Goal: Task Accomplishment & Management: Use online tool/utility

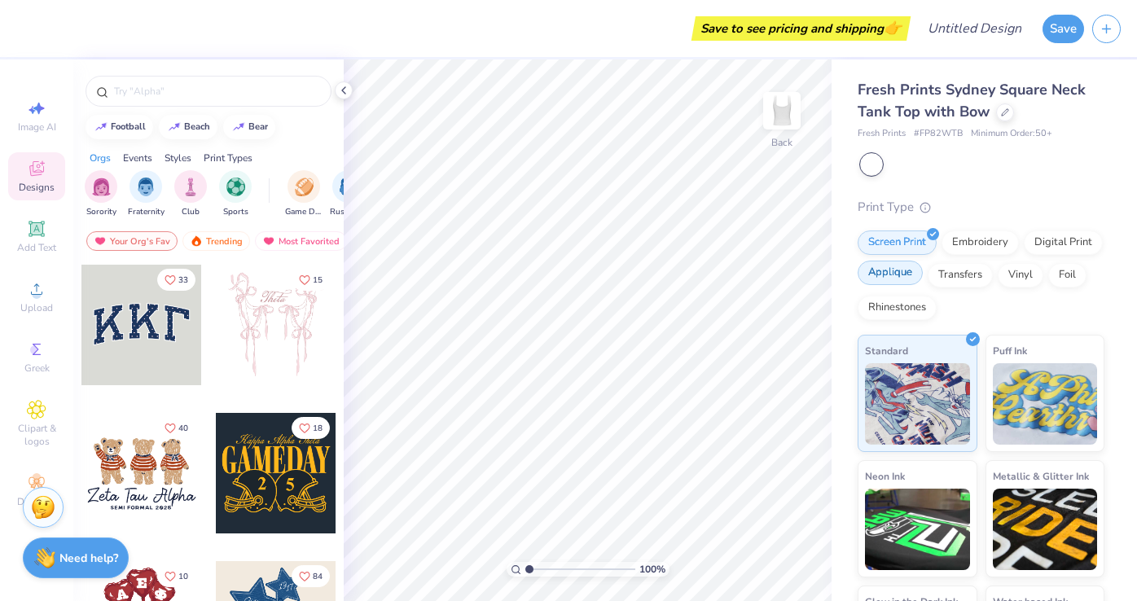
click at [907, 278] on div "Applique" at bounding box center [889, 273] width 65 height 24
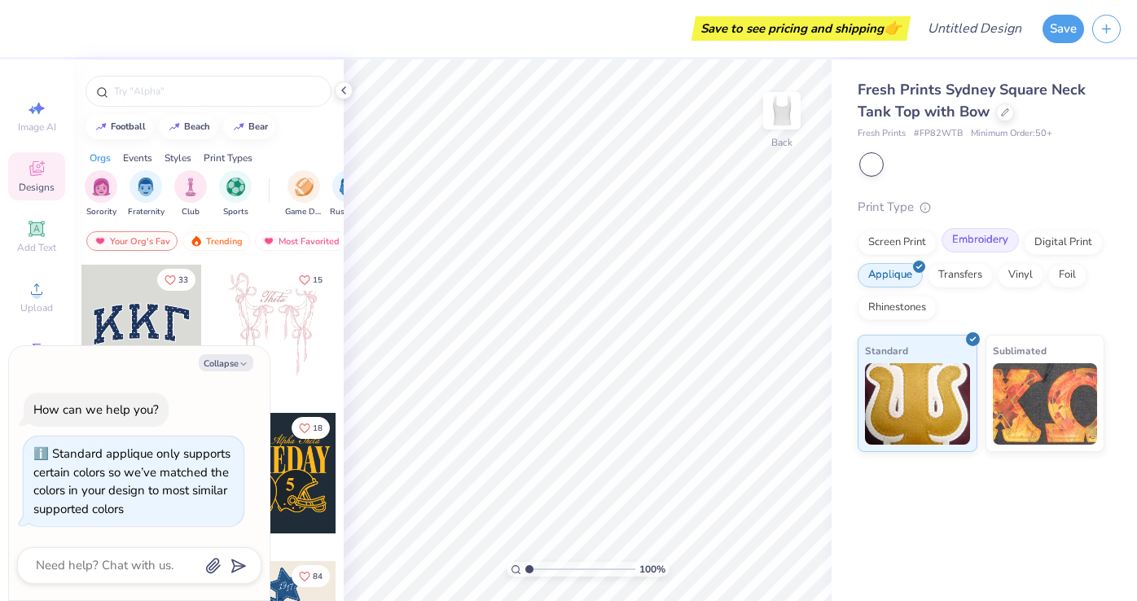
click at [988, 235] on div "Embroidery" at bounding box center [979, 240] width 77 height 24
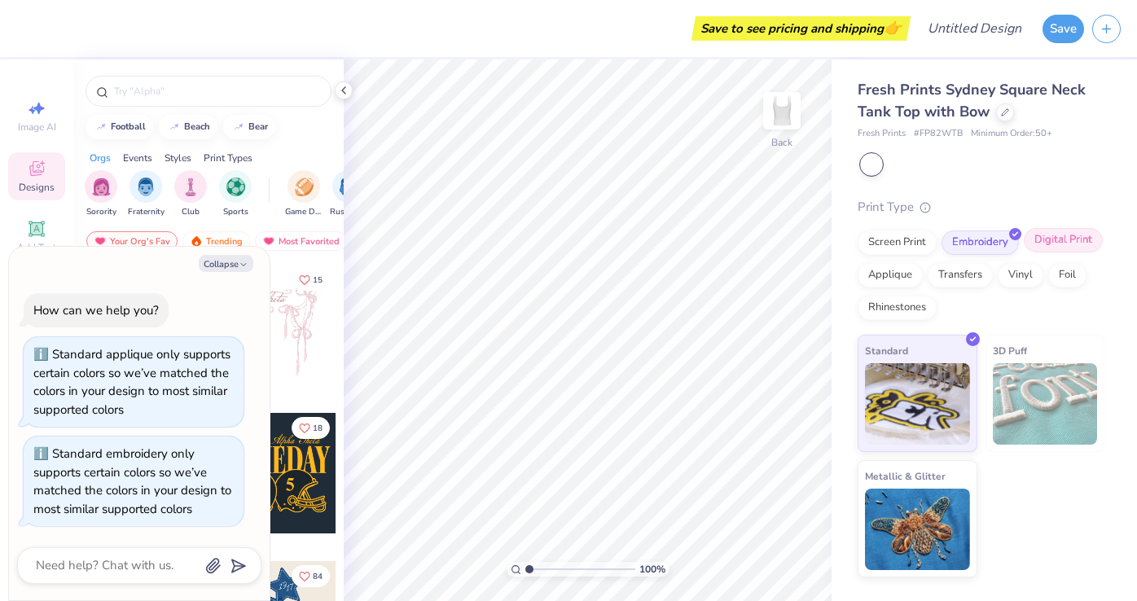
click at [1035, 235] on div "Digital Print" at bounding box center [1063, 240] width 79 height 24
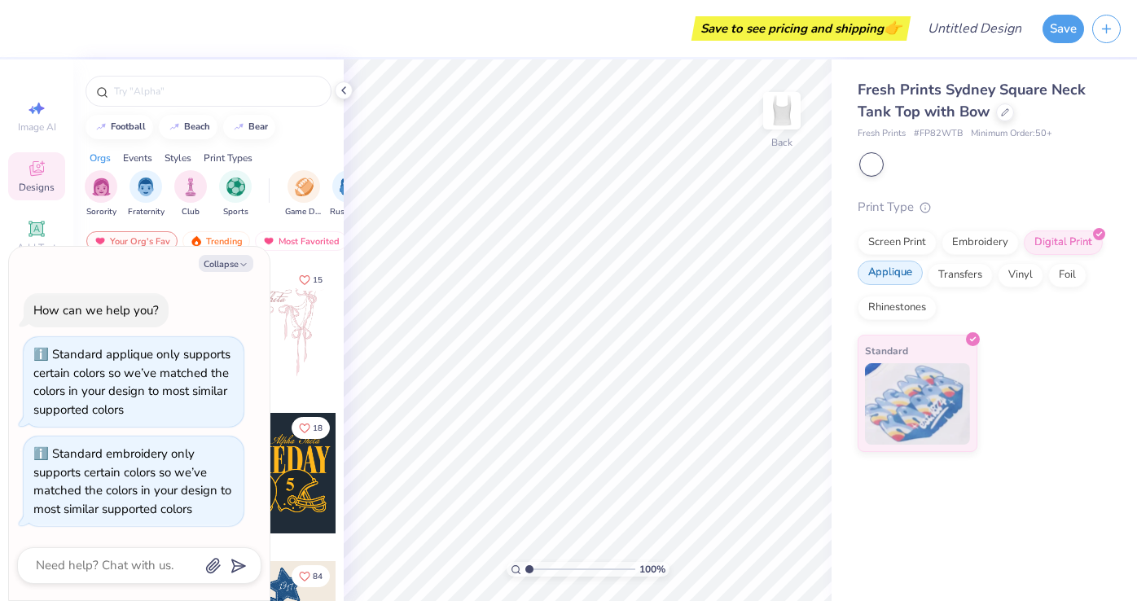
click at [884, 278] on div "Applique" at bounding box center [889, 273] width 65 height 24
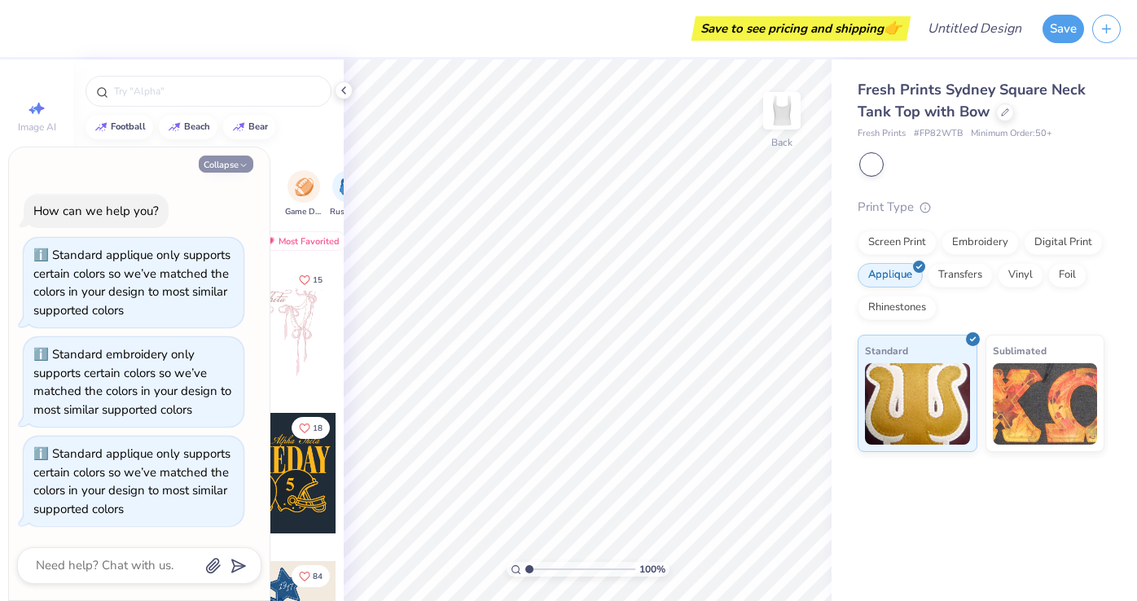
click at [236, 162] on button "Collapse" at bounding box center [226, 164] width 55 height 17
type textarea "x"
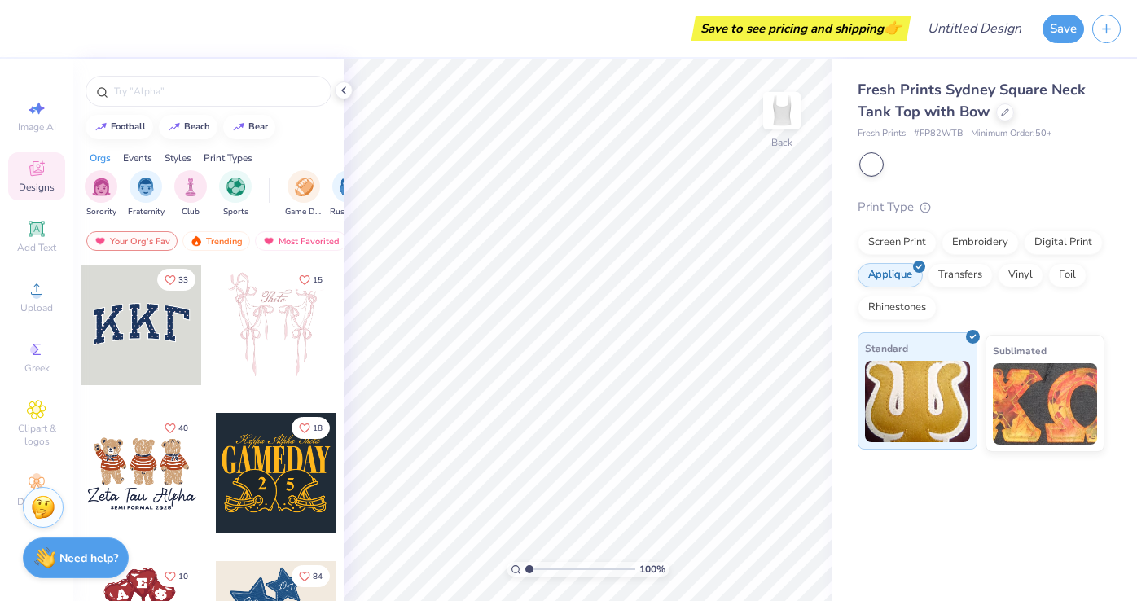
click at [931, 388] on img at bounding box center [917, 401] width 105 height 81
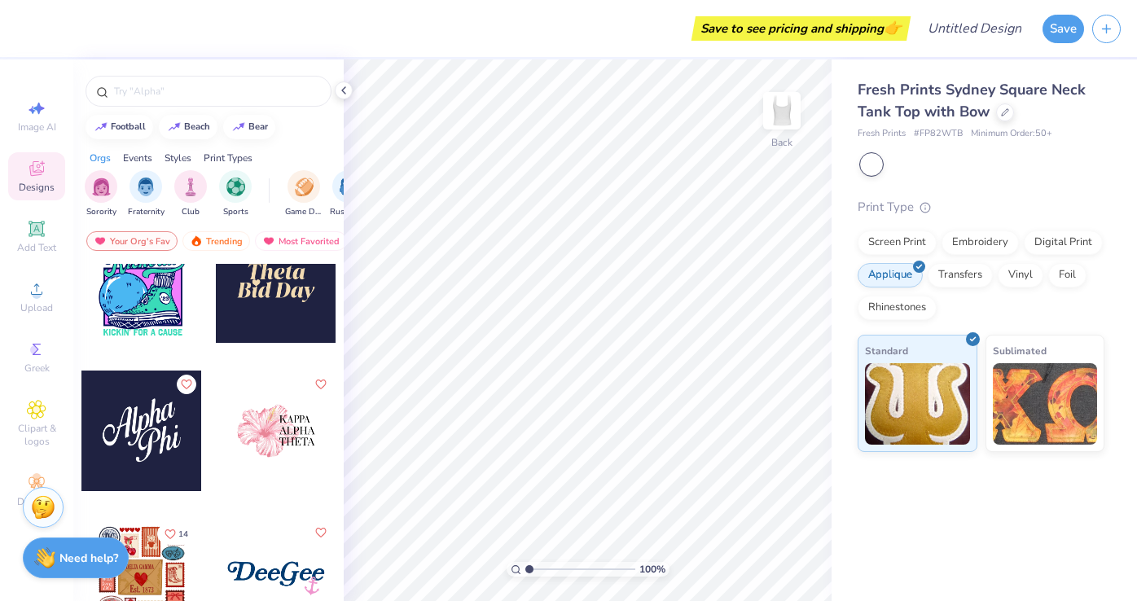
scroll to position [3647, 0]
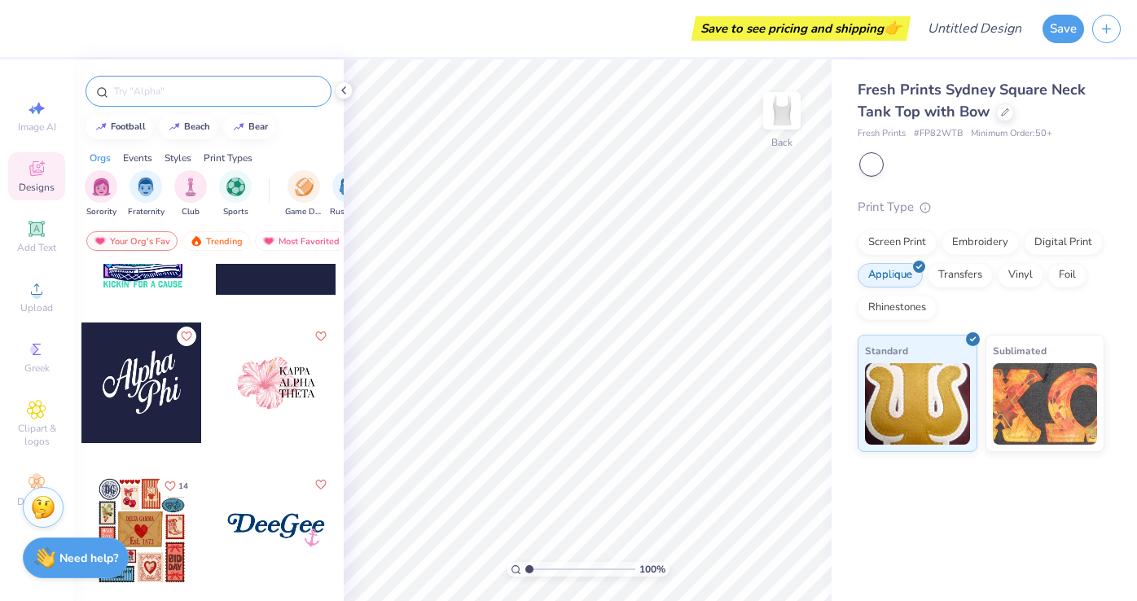
click at [211, 90] on input "text" at bounding box center [216, 91] width 208 height 16
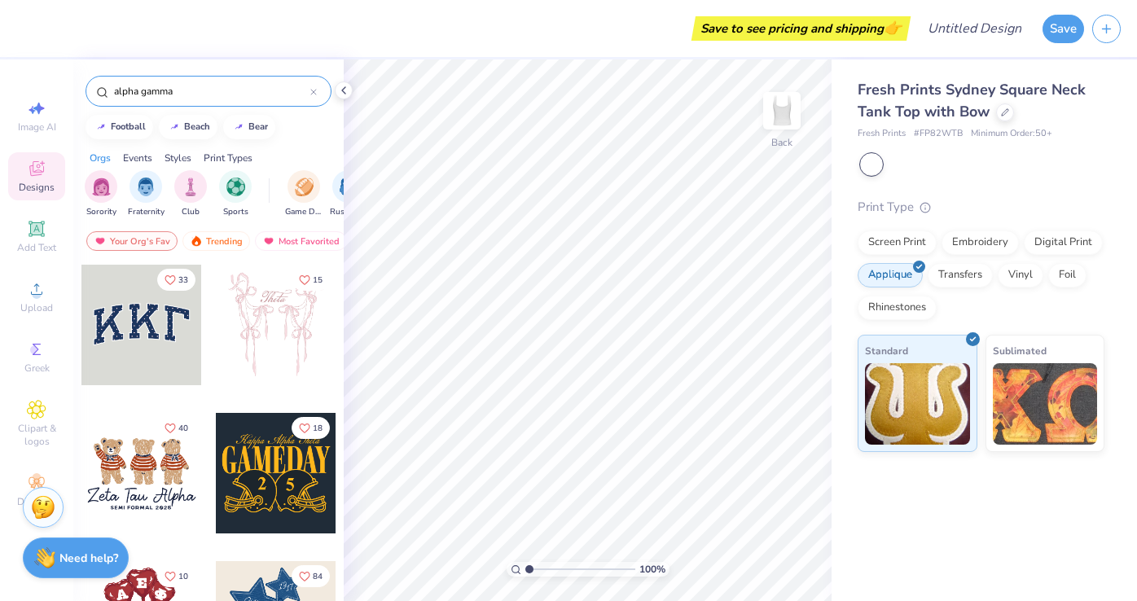
type input "alpha gamma"
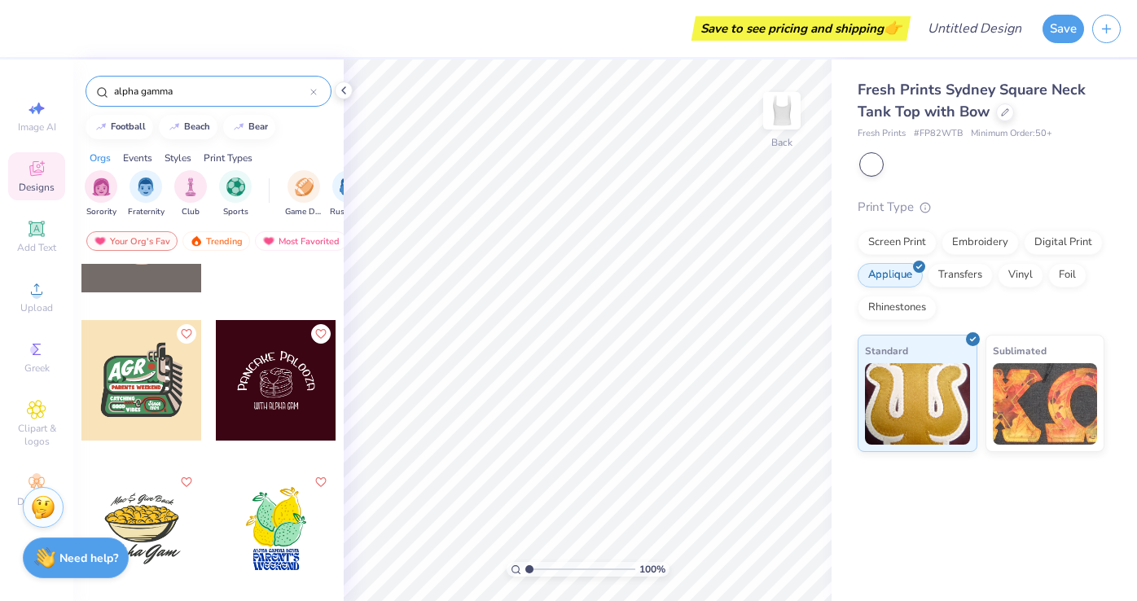
scroll to position [3474, 0]
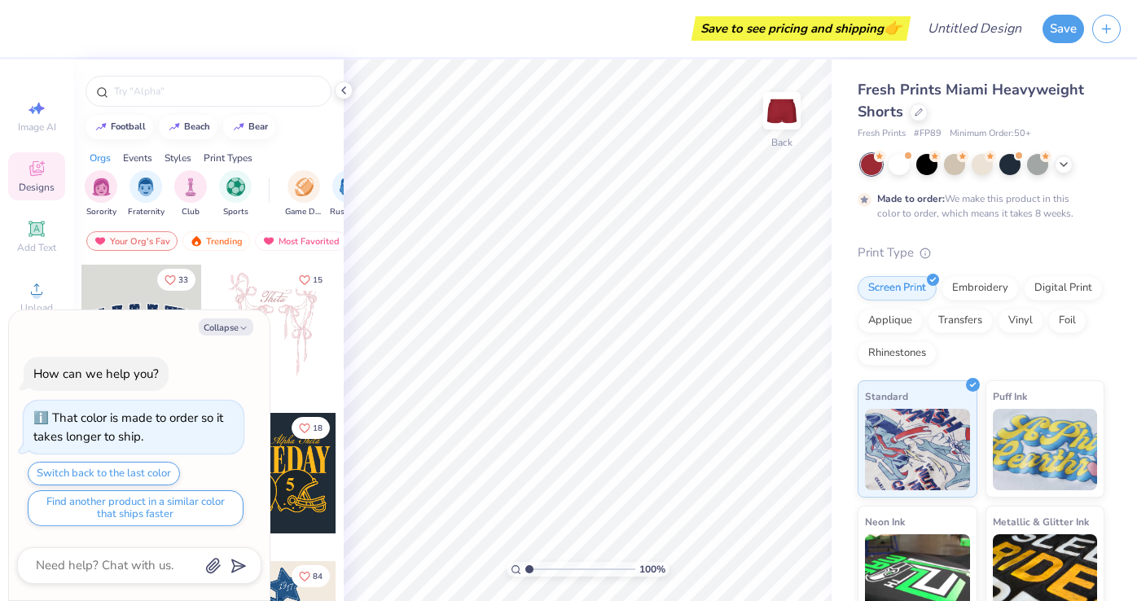
scroll to position [5, 0]
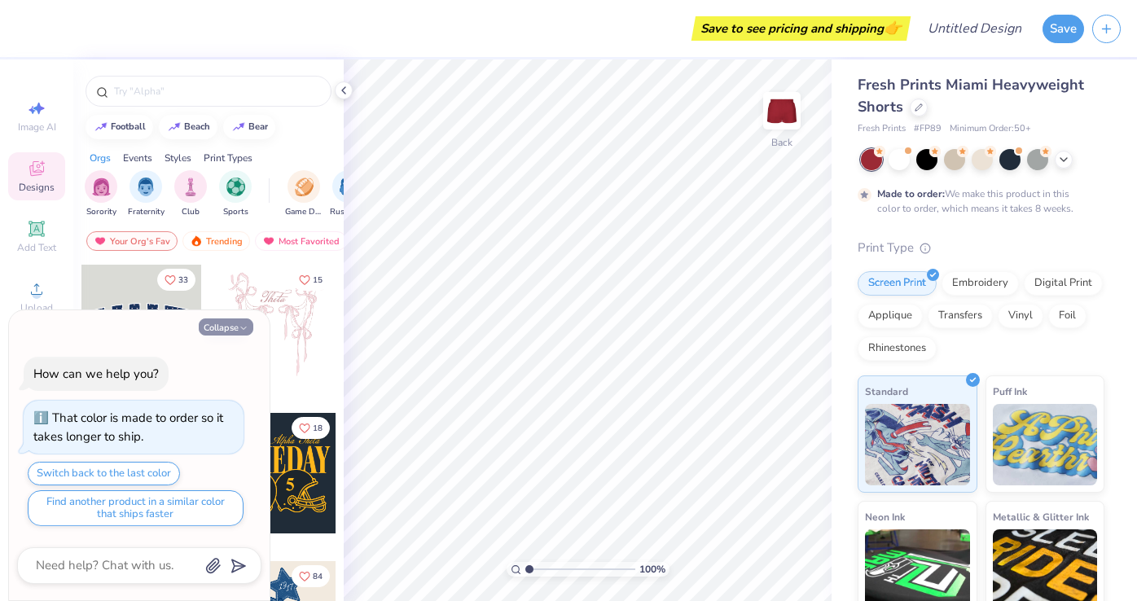
click at [233, 323] on button "Collapse" at bounding box center [226, 326] width 55 height 17
type textarea "x"
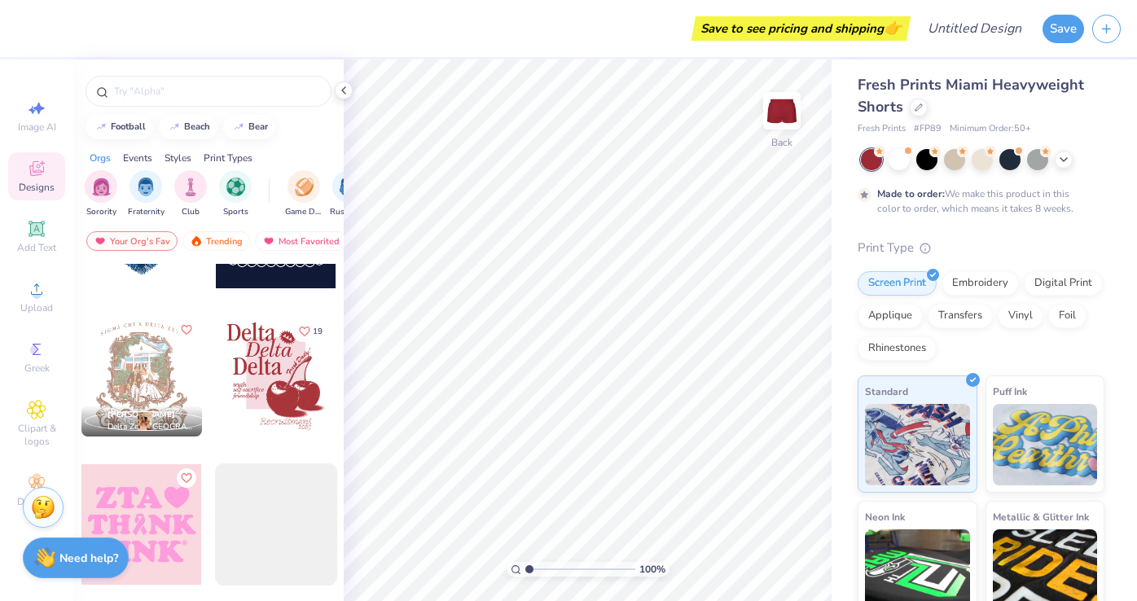
scroll to position [4129, 0]
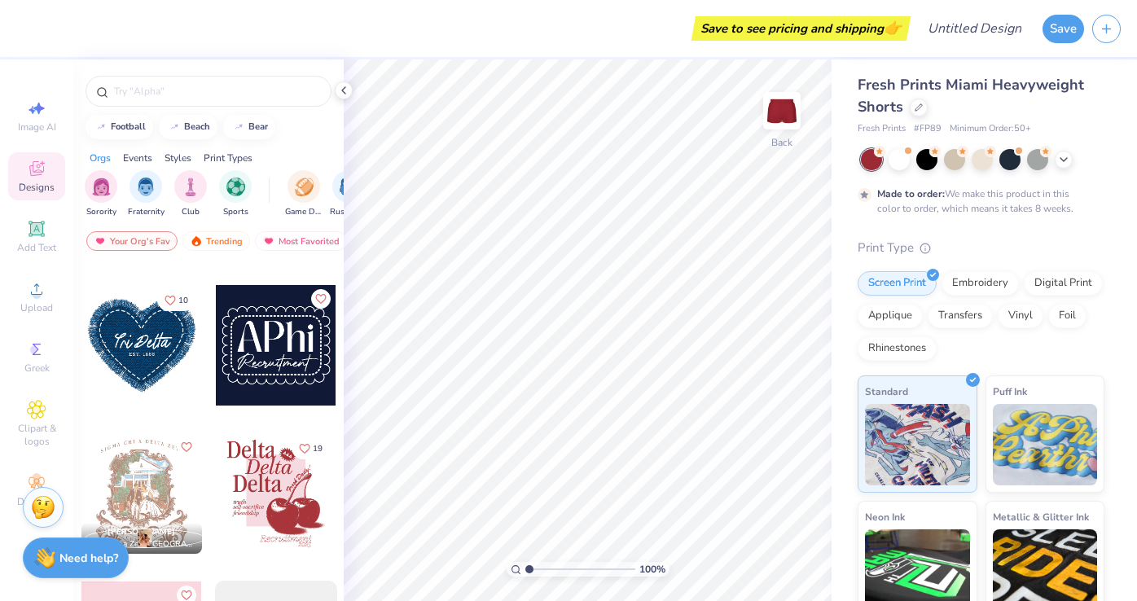
click at [153, 348] on div at bounding box center [262, 345] width 362 height 121
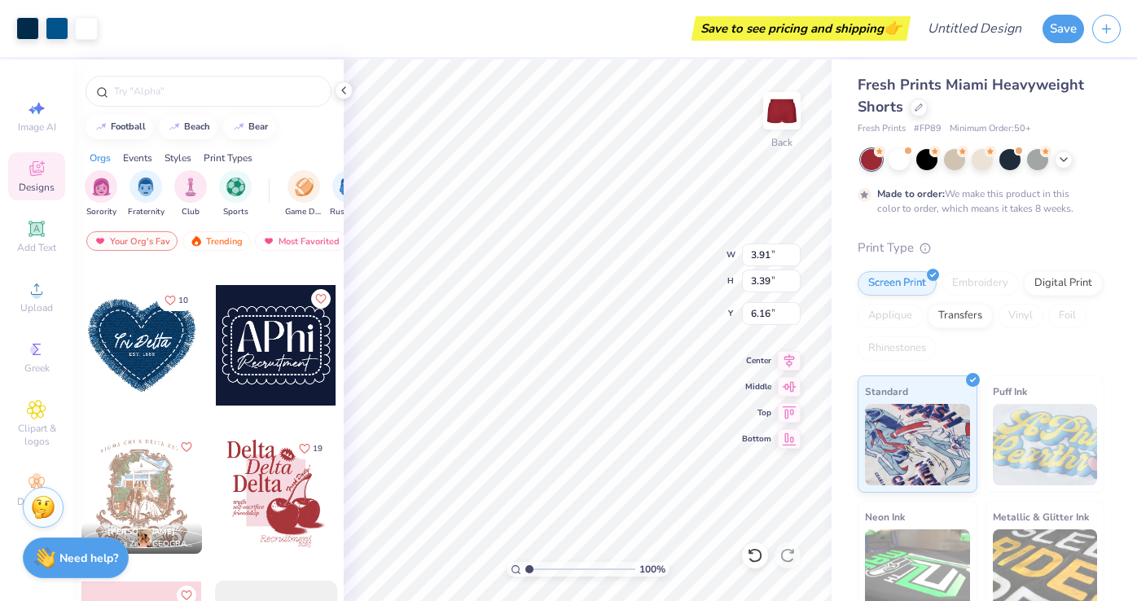
type input "6.16"
click at [898, 160] on div at bounding box center [898, 157] width 21 height 21
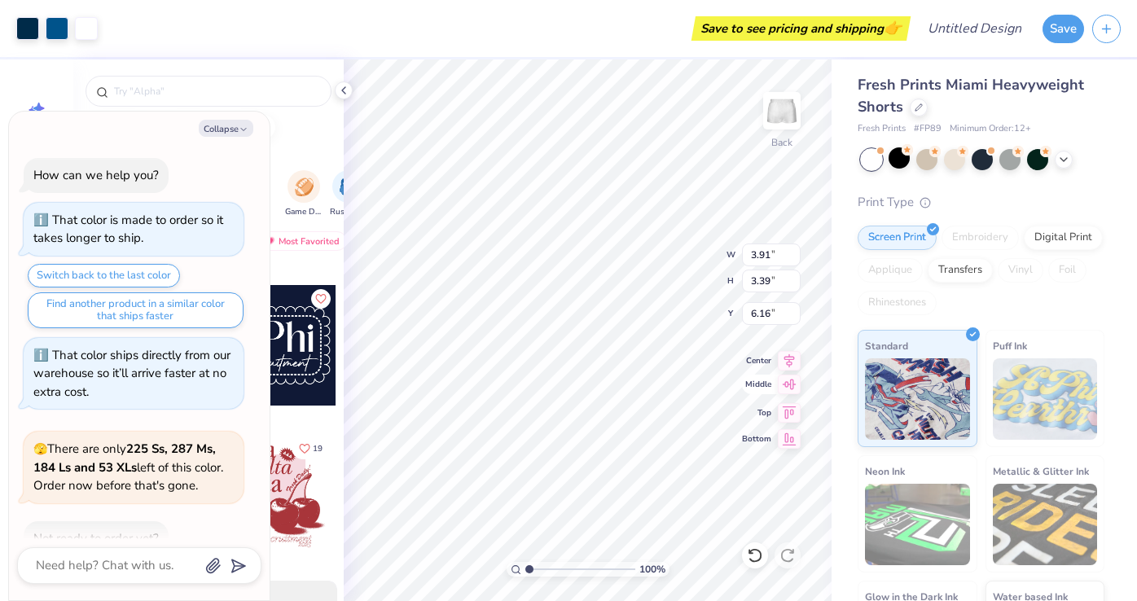
scroll to position [306, 0]
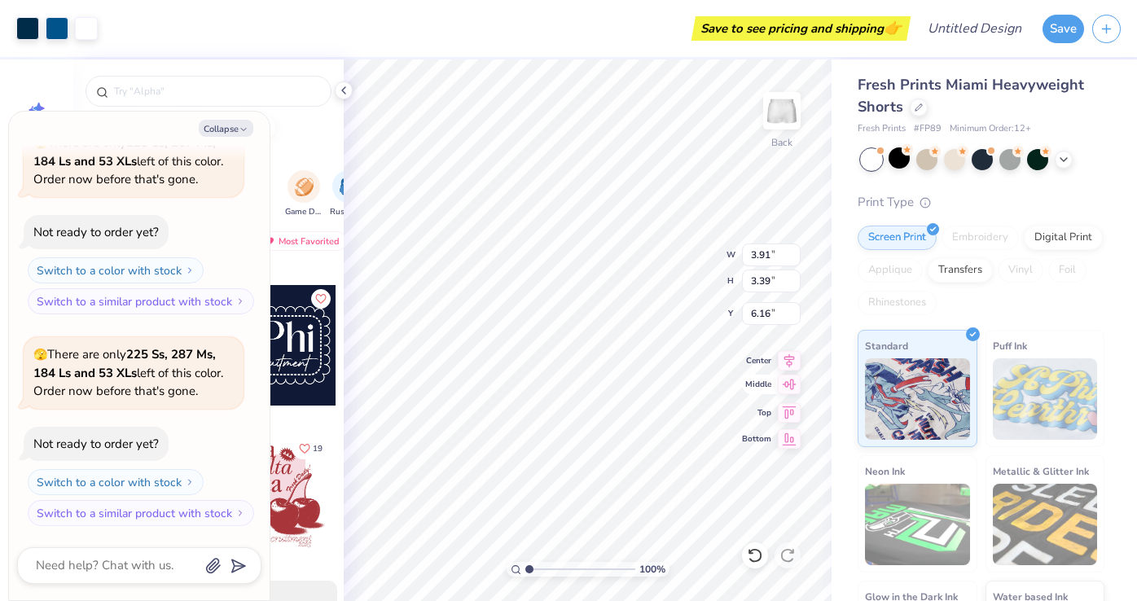
type textarea "x"
type input "5.44"
click at [241, 134] on icon "button" at bounding box center [244, 130] width 10 height 10
type textarea "x"
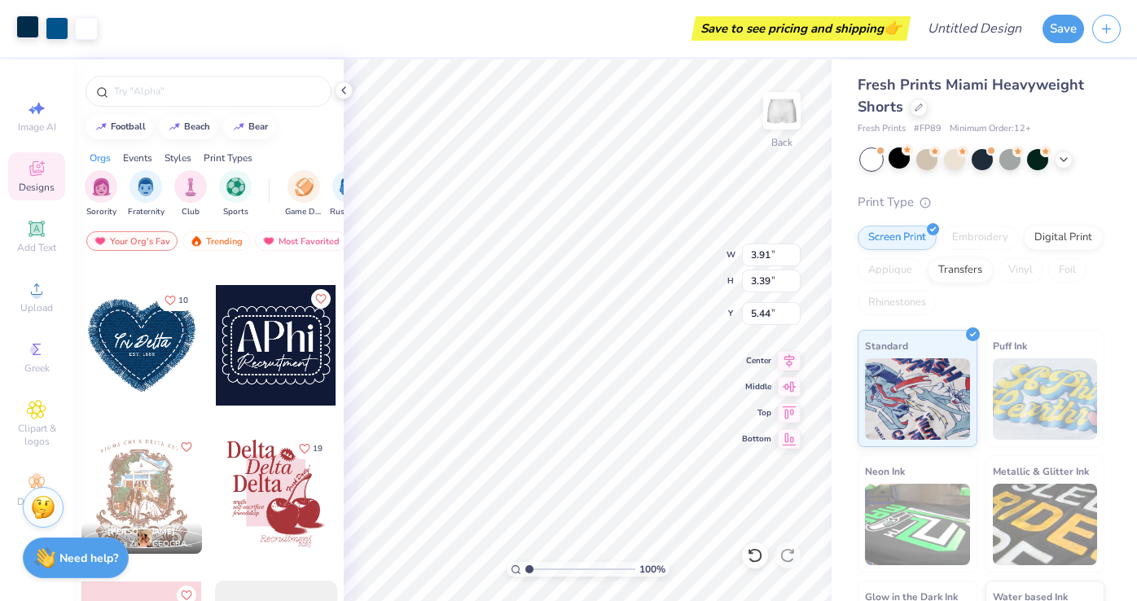
click at [30, 33] on div at bounding box center [27, 26] width 23 height 23
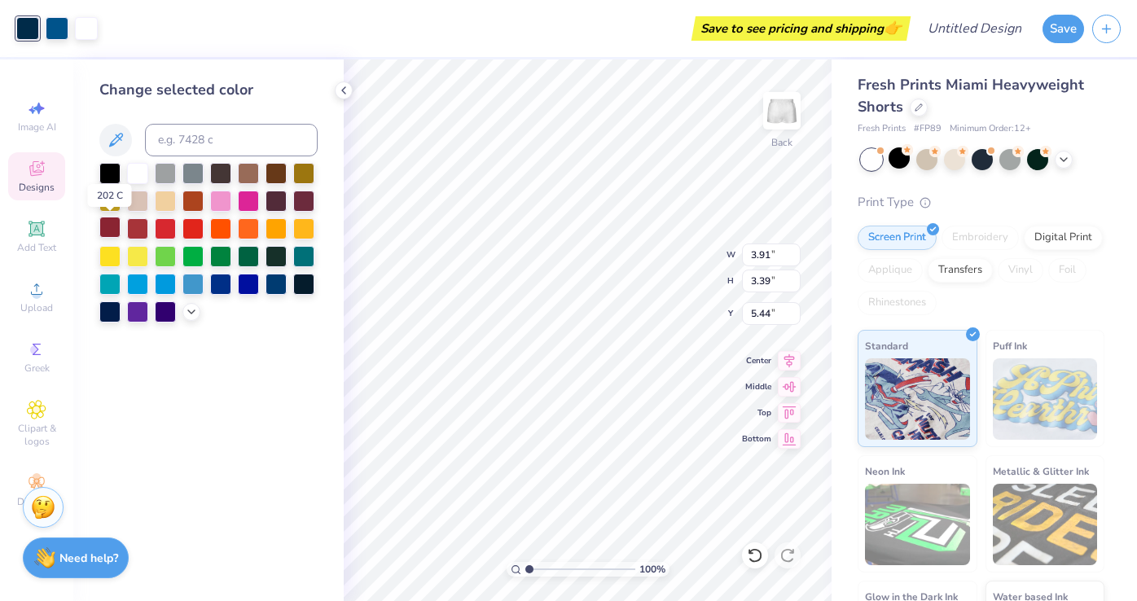
click at [113, 231] on div at bounding box center [109, 227] width 21 height 21
click at [61, 21] on div at bounding box center [57, 26] width 23 height 23
click at [161, 228] on div at bounding box center [165, 227] width 21 height 21
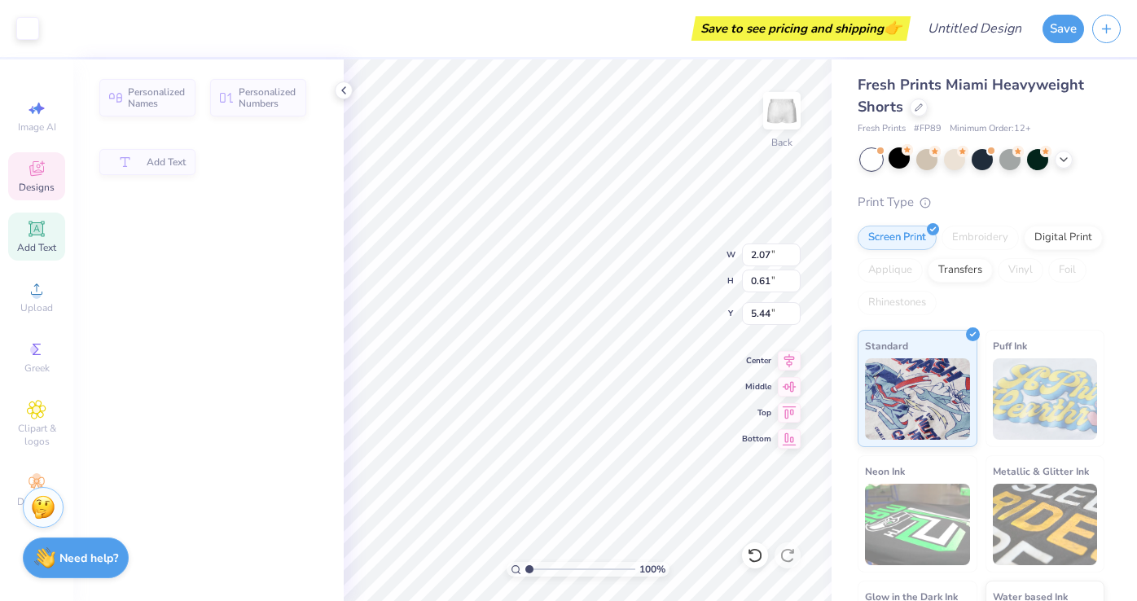
type input "2.07"
type input "0.61"
type input "6.79"
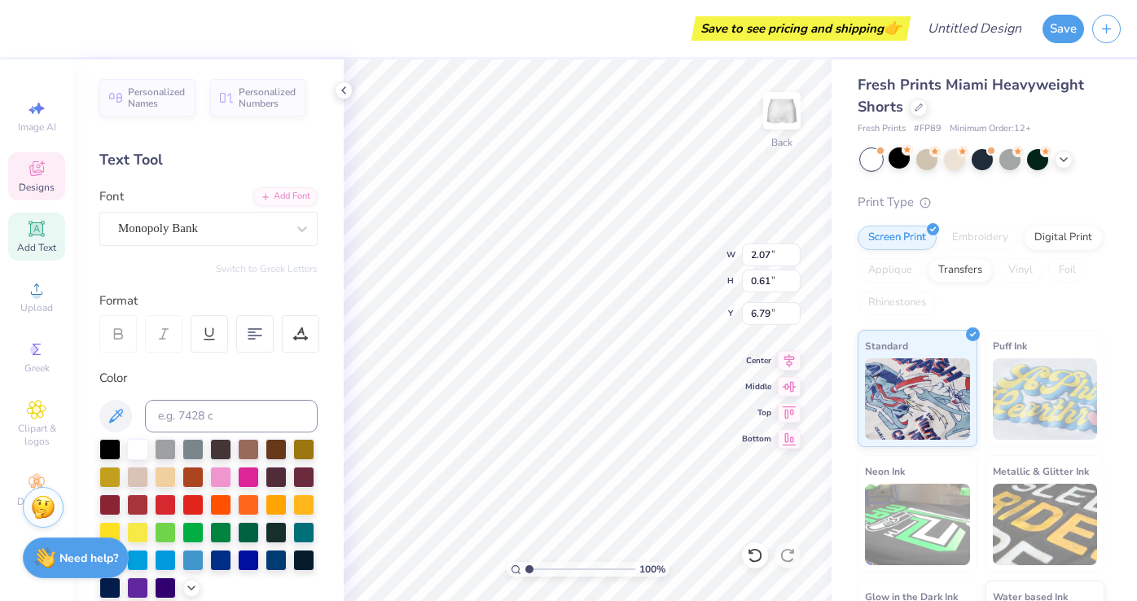
scroll to position [0, 0]
type textarea "Alpha Gam"
type input "0.91"
type input "0.12"
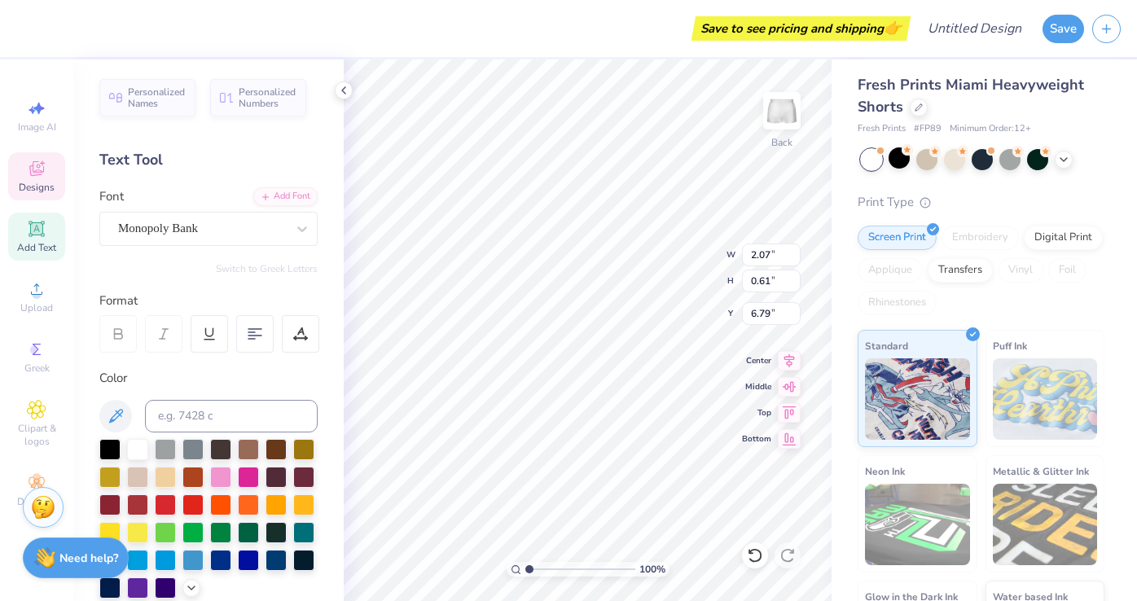
type input "7.40"
type textarea "EST. 1904"
type input "6.57"
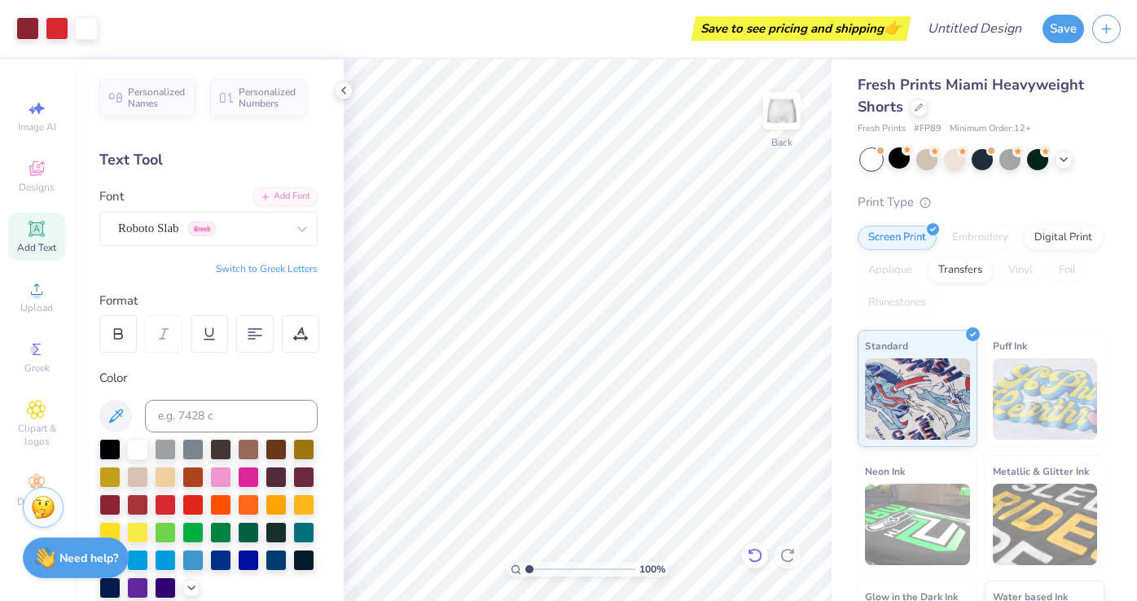
click at [753, 559] on icon at bounding box center [755, 555] width 16 height 16
click at [790, 565] on div at bounding box center [787, 555] width 26 height 26
type input "3.8"
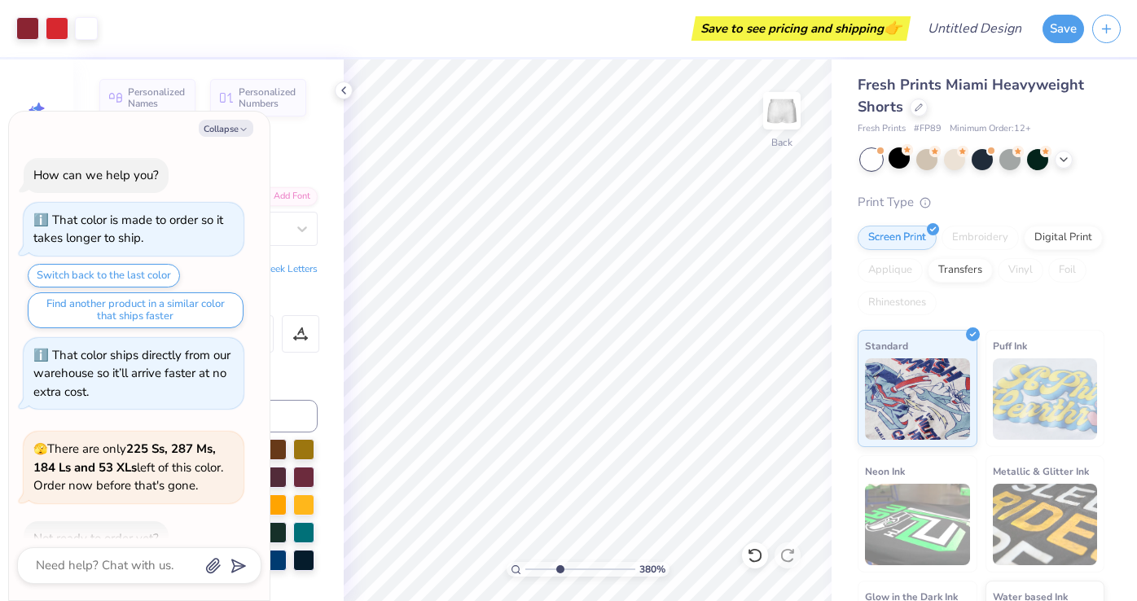
type textarea "x"
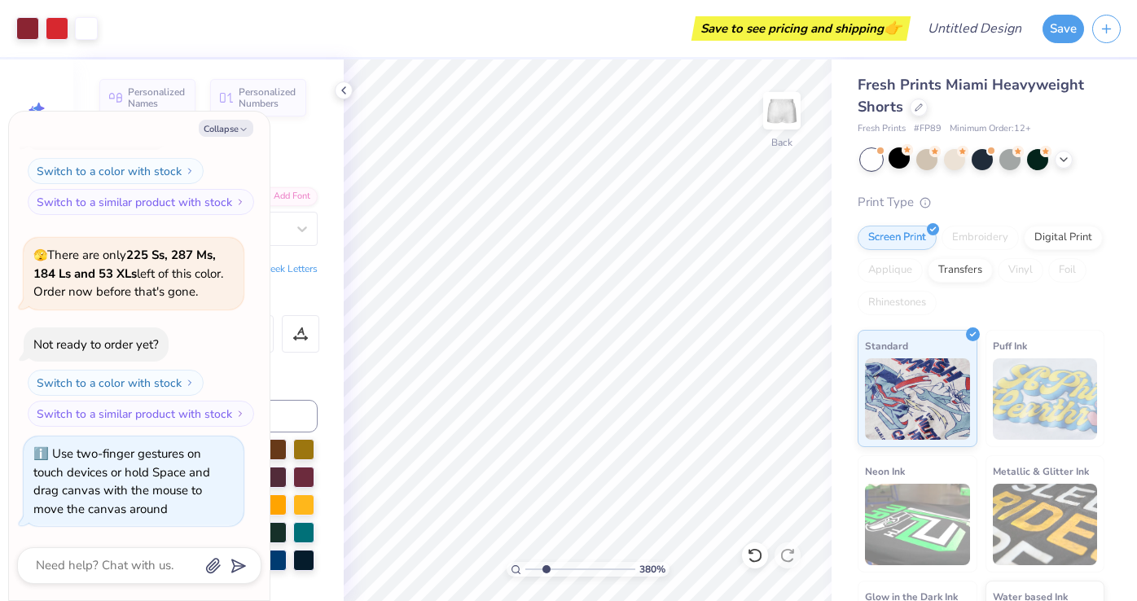
type input "1"
drag, startPoint x: 532, startPoint y: 570, endPoint x: 509, endPoint y: 573, distance: 23.0
click at [525, 573] on input "range" at bounding box center [580, 569] width 110 height 15
click at [778, 103] on img at bounding box center [781, 110] width 65 height 65
click at [779, 104] on img at bounding box center [781, 110] width 33 height 33
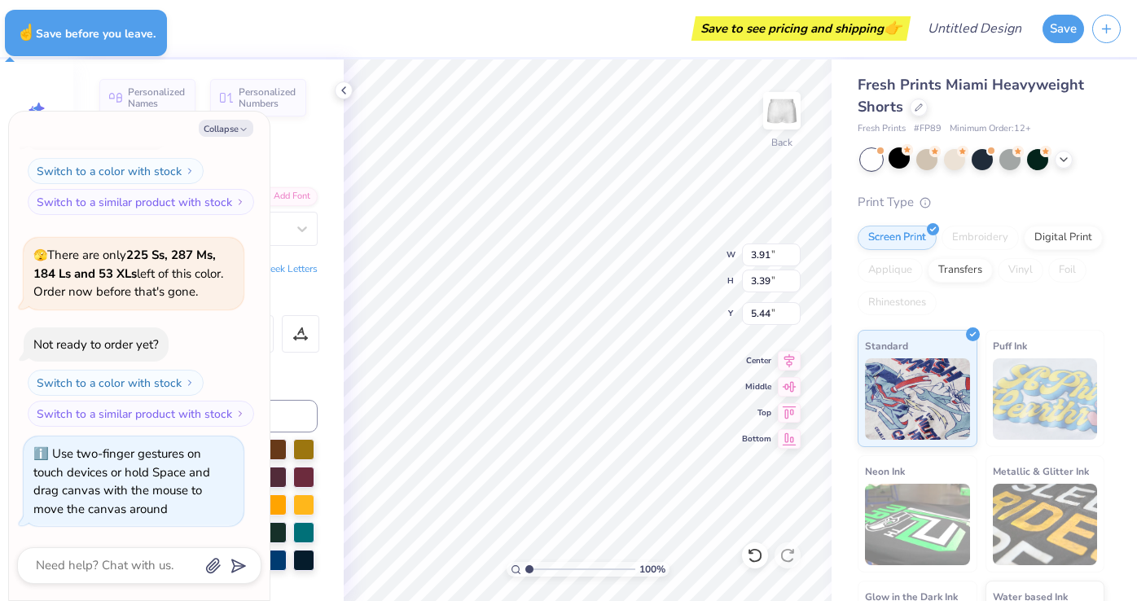
type textarea "x"
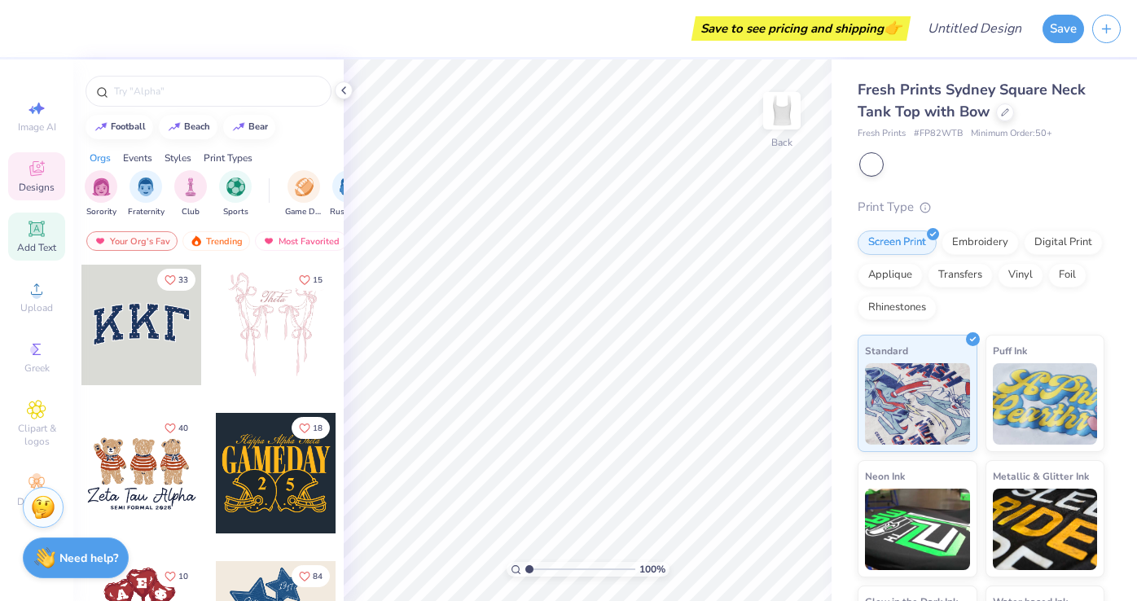
click at [48, 235] on div "Add Text" at bounding box center [36, 237] width 57 height 48
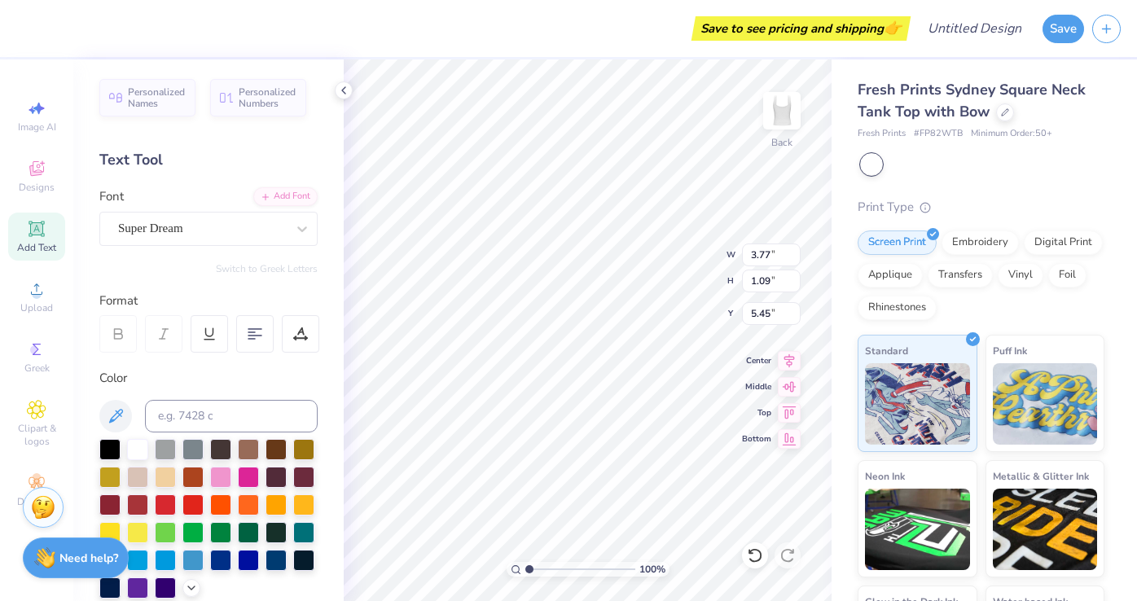
paste textarea
click at [36, 166] on icon at bounding box center [37, 169] width 20 height 20
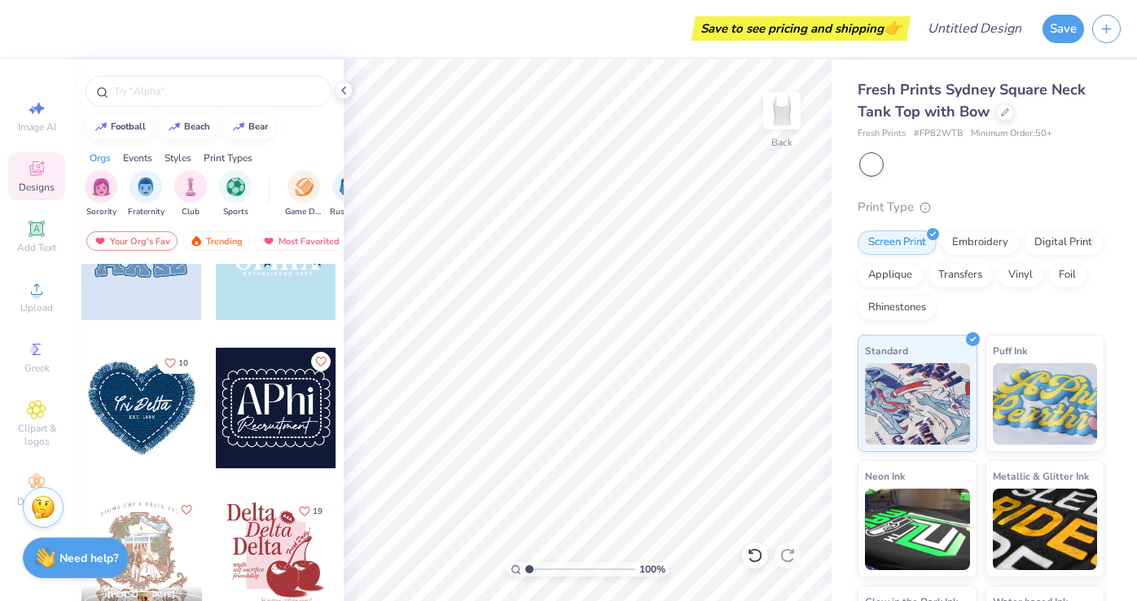
scroll to position [4126, 0]
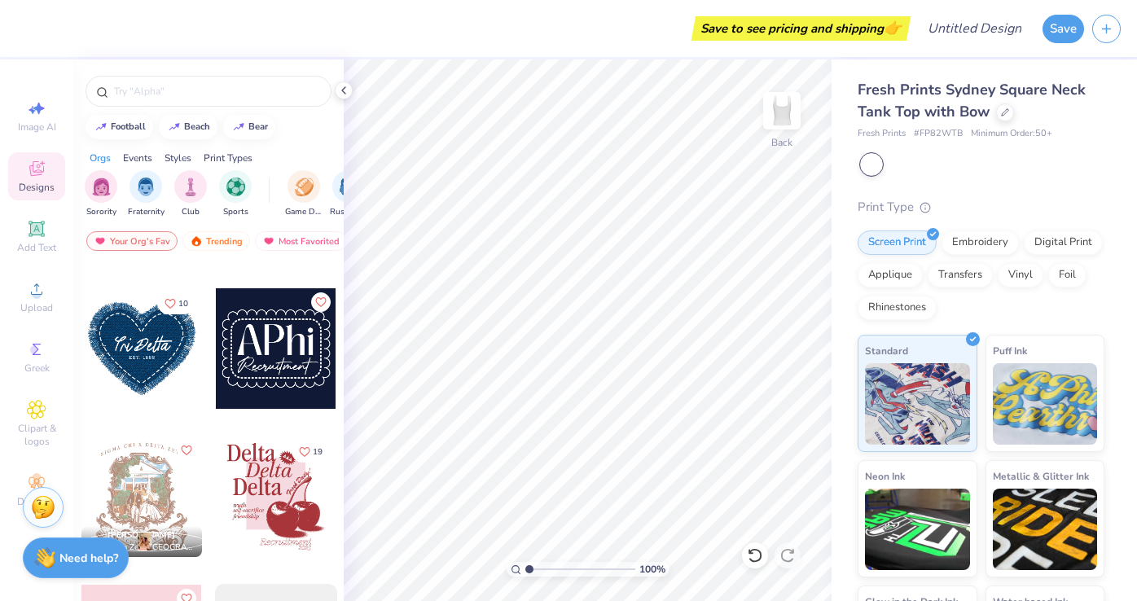
click at [146, 364] on div at bounding box center [141, 348] width 121 height 121
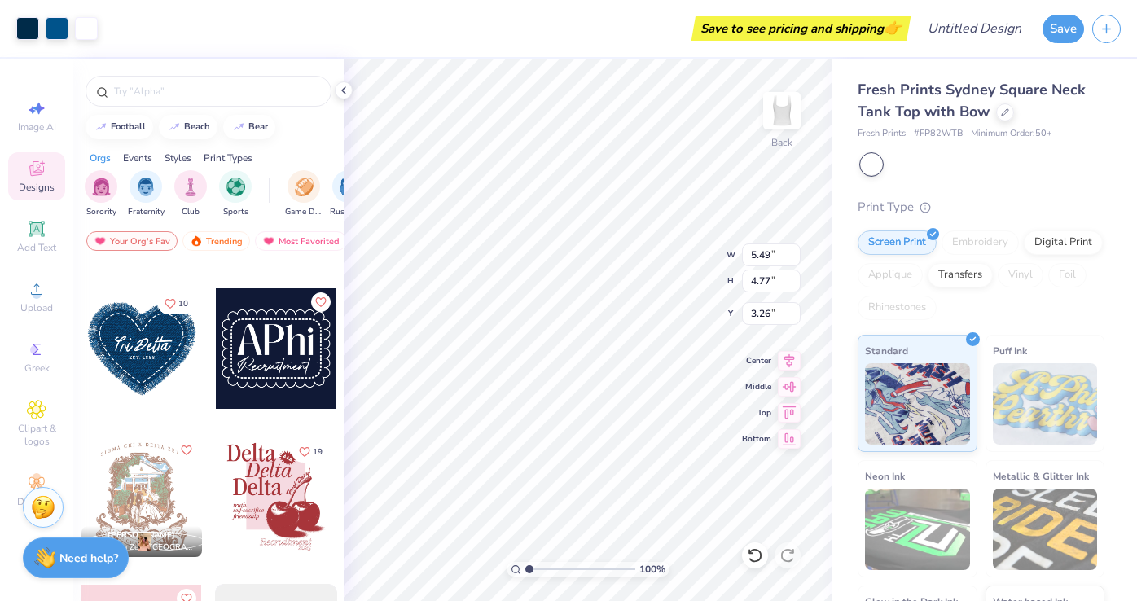
type input "5.49"
type input "4.77"
type input "3.10"
click at [26, 29] on div at bounding box center [27, 26] width 23 height 23
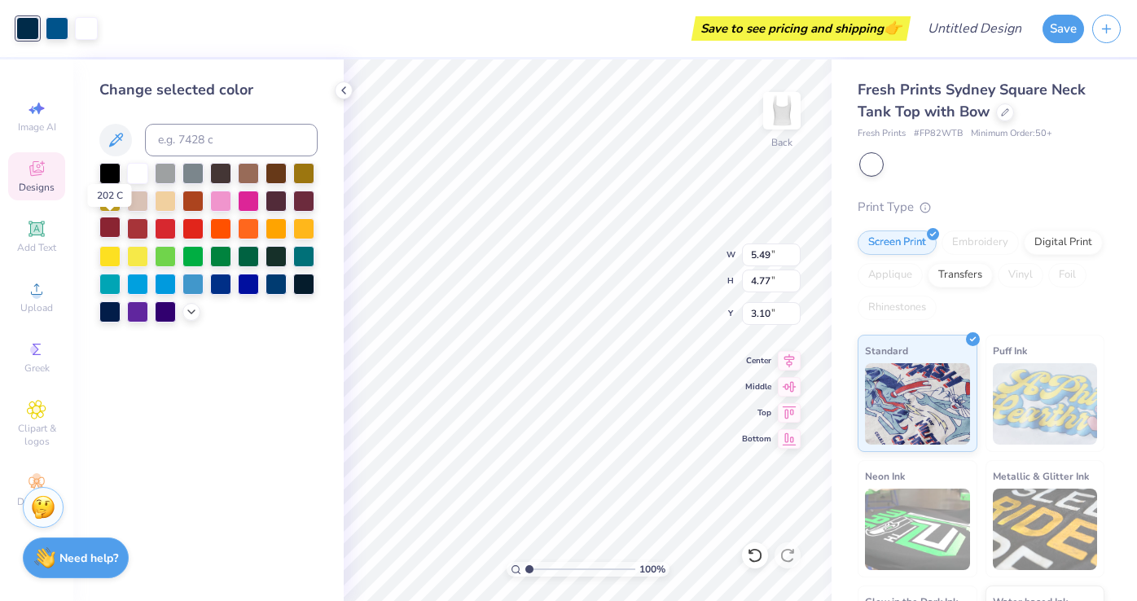
click at [109, 229] on div at bounding box center [109, 227] width 21 height 21
click at [52, 29] on div at bounding box center [57, 26] width 23 height 23
click at [173, 226] on div at bounding box center [165, 227] width 21 height 21
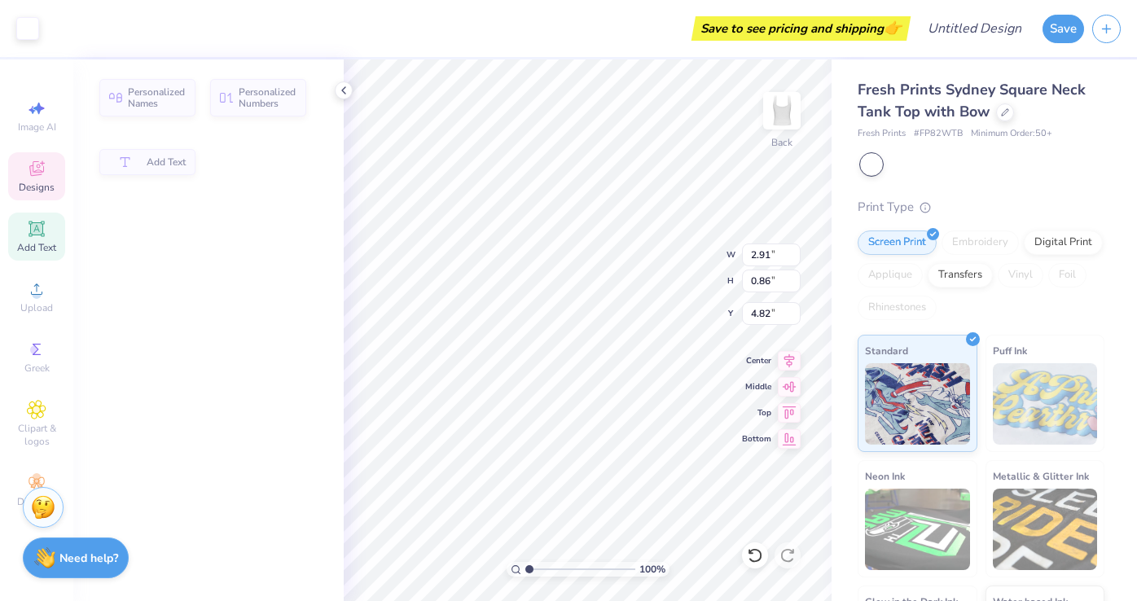
type input "2.91"
type input "0.86"
type input "4.82"
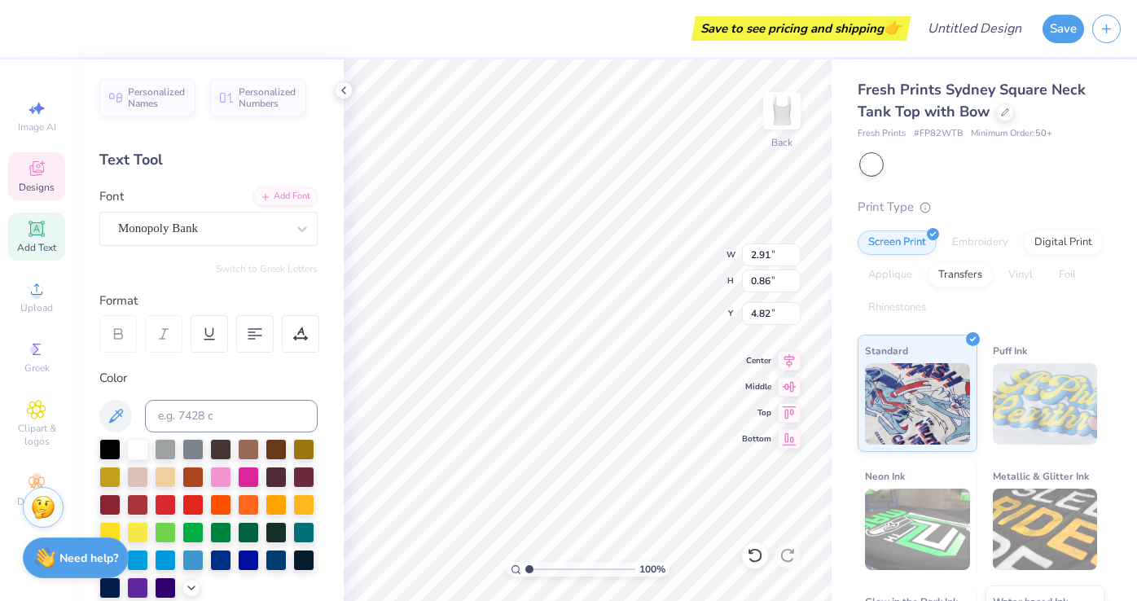
scroll to position [0, 2]
type textarea "Alpha Gam"
click at [210, 221] on div "Monopoly Bank" at bounding box center [201, 228] width 171 height 25
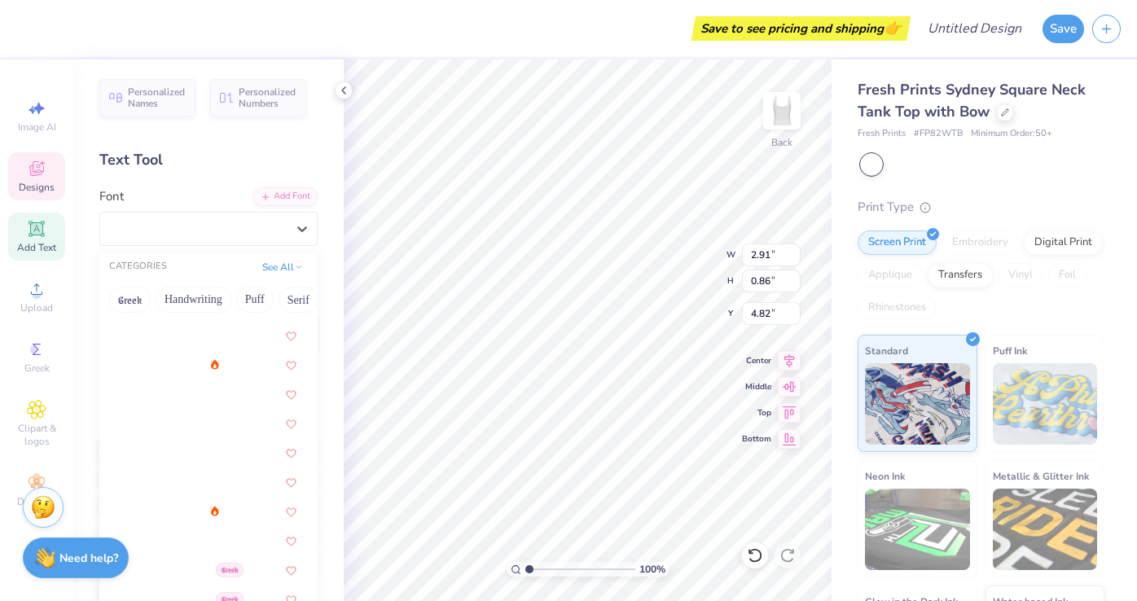
scroll to position [0, 0]
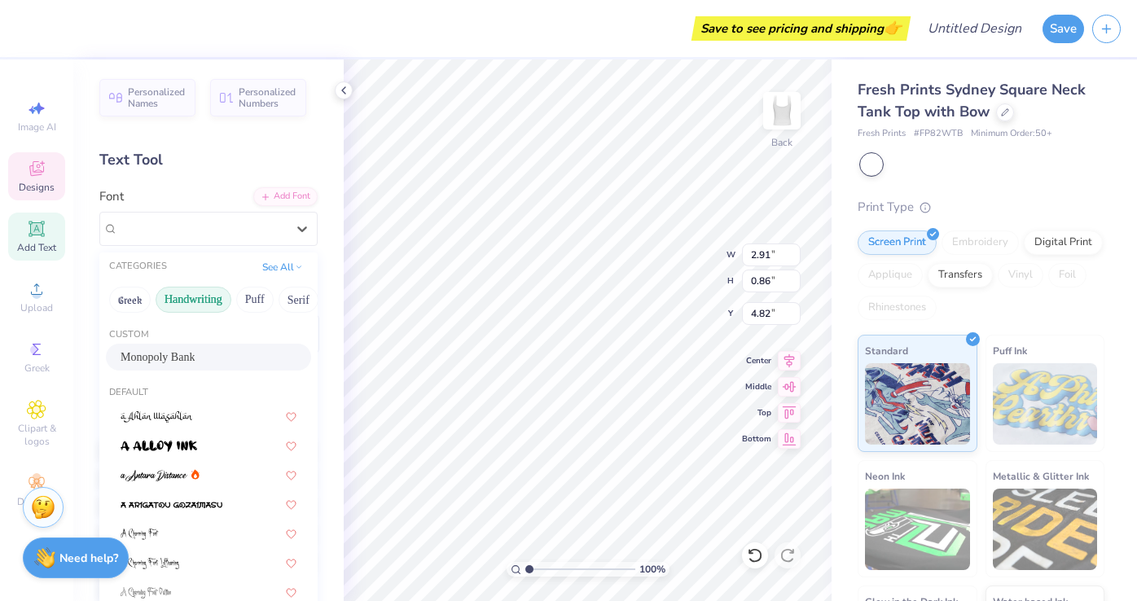
click at [173, 291] on button "Handwriting" at bounding box center [194, 300] width 76 height 26
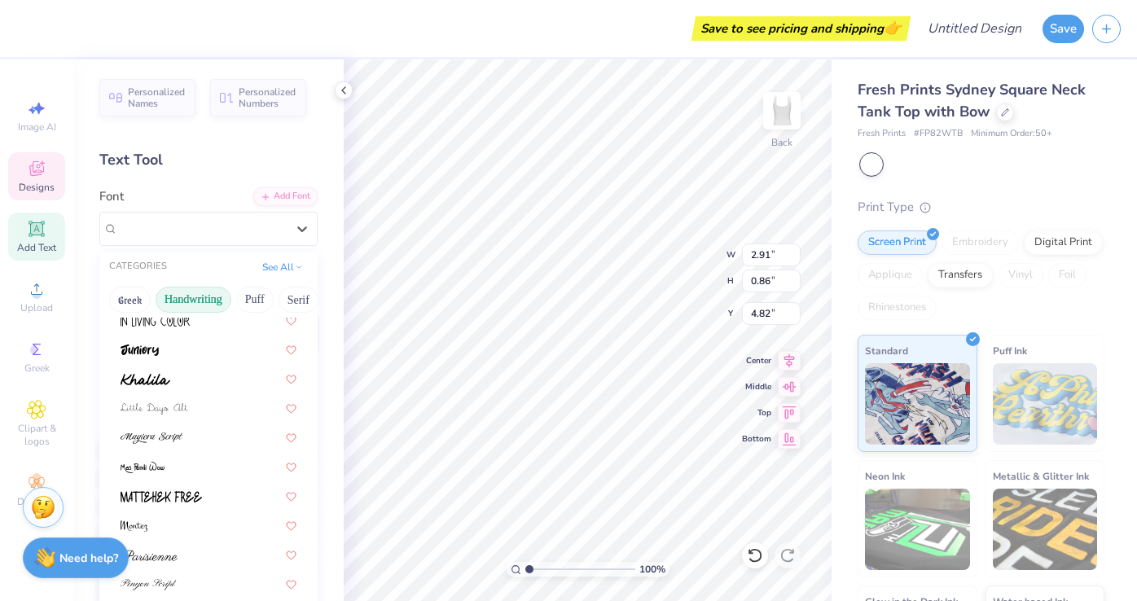
scroll to position [303, 0]
click at [160, 372] on img at bounding box center [146, 377] width 50 height 11
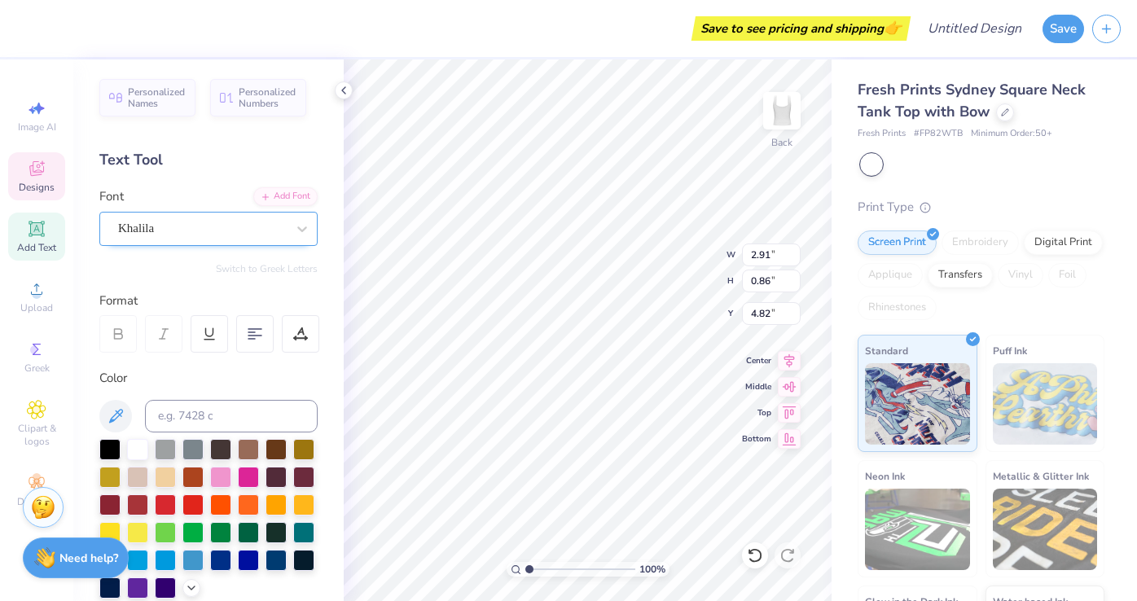
click at [186, 233] on div "Khalila" at bounding box center [201, 228] width 171 height 25
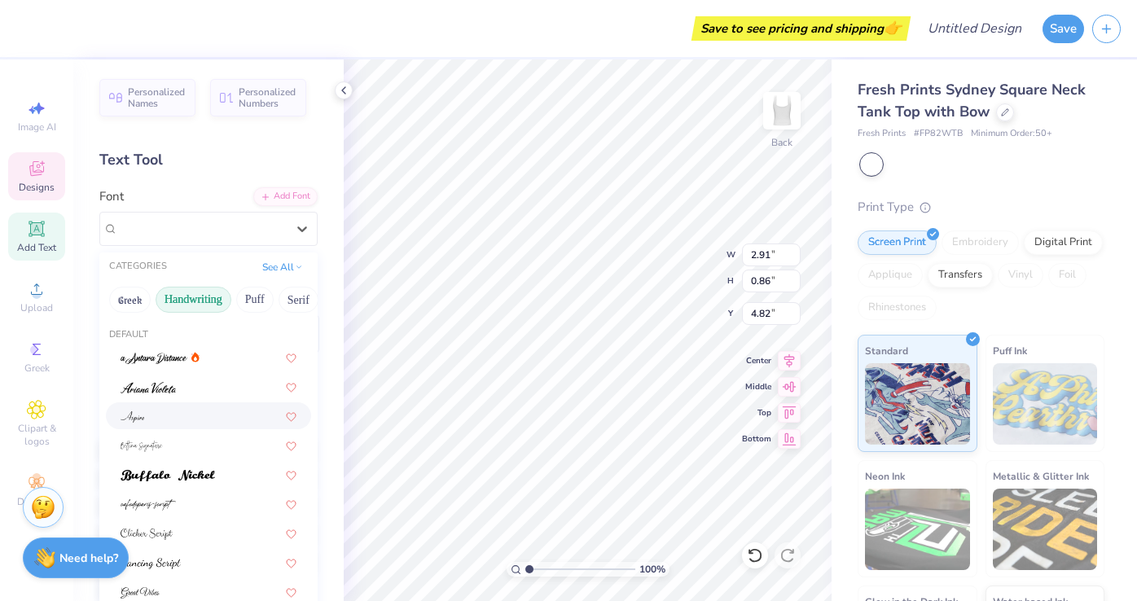
scroll to position [370, 0]
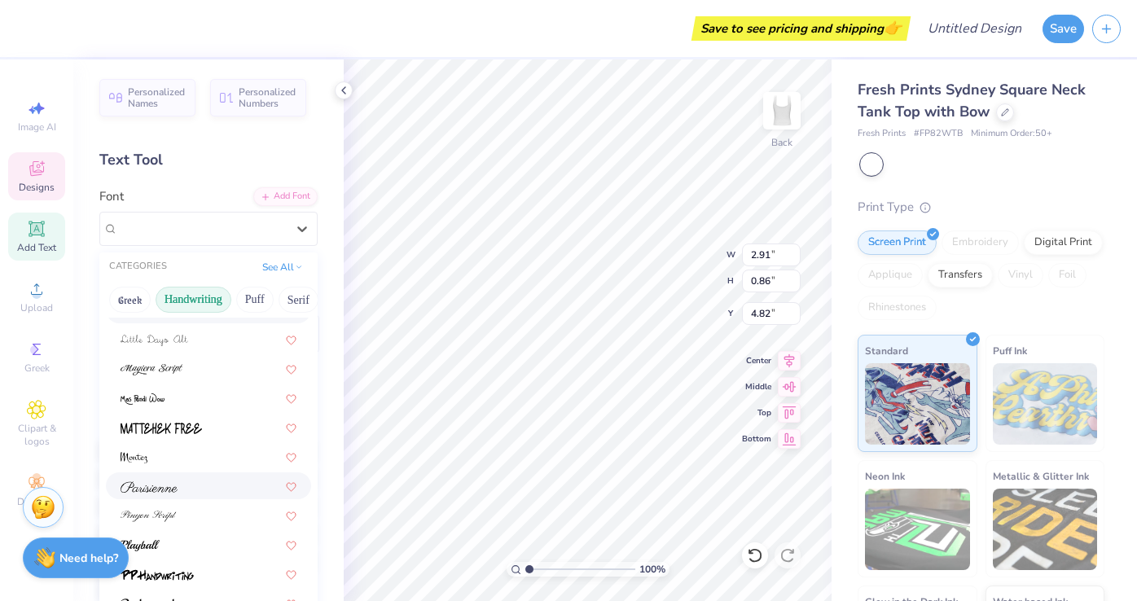
click at [178, 484] on div at bounding box center [209, 485] width 176 height 17
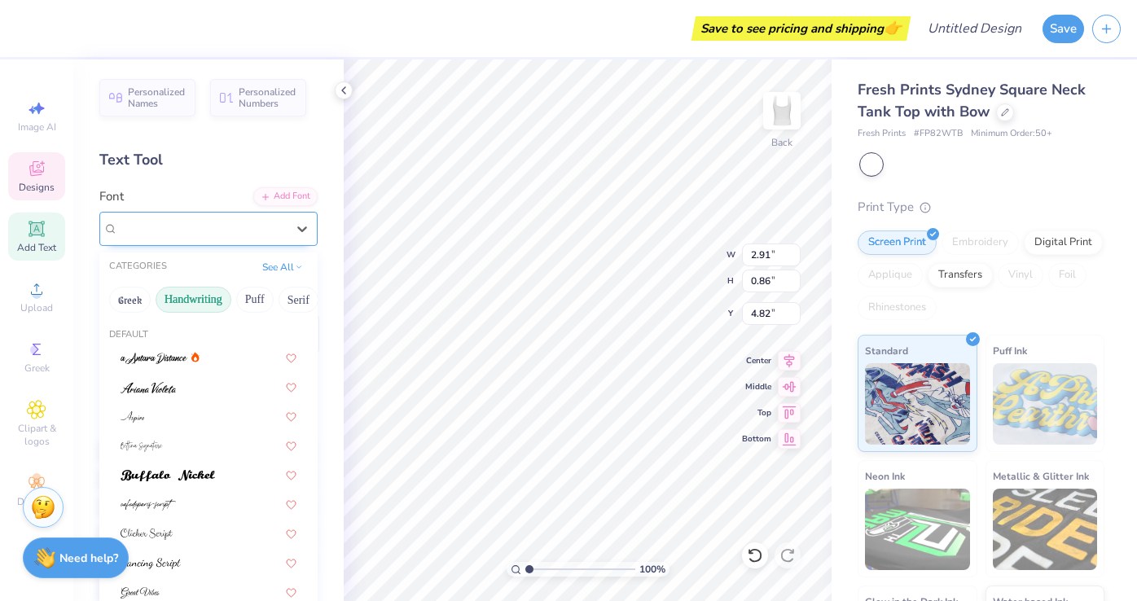
click at [193, 213] on div "Parisienne" at bounding box center [208, 229] width 218 height 34
click at [193, 217] on div at bounding box center [202, 228] width 168 height 22
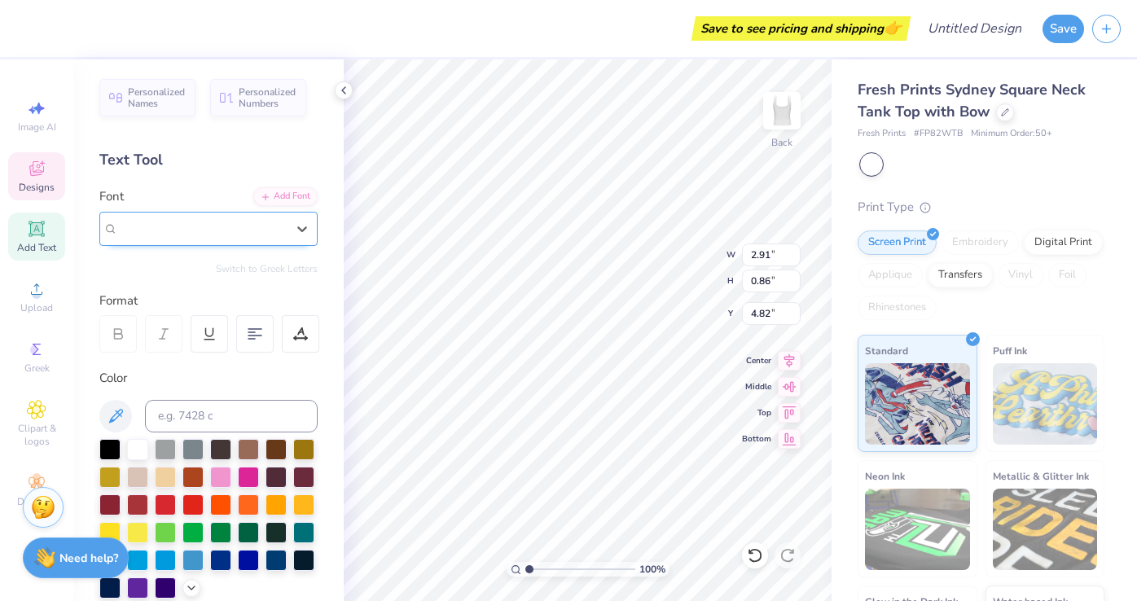
click at [178, 225] on div "Parisienne" at bounding box center [202, 228] width 168 height 19
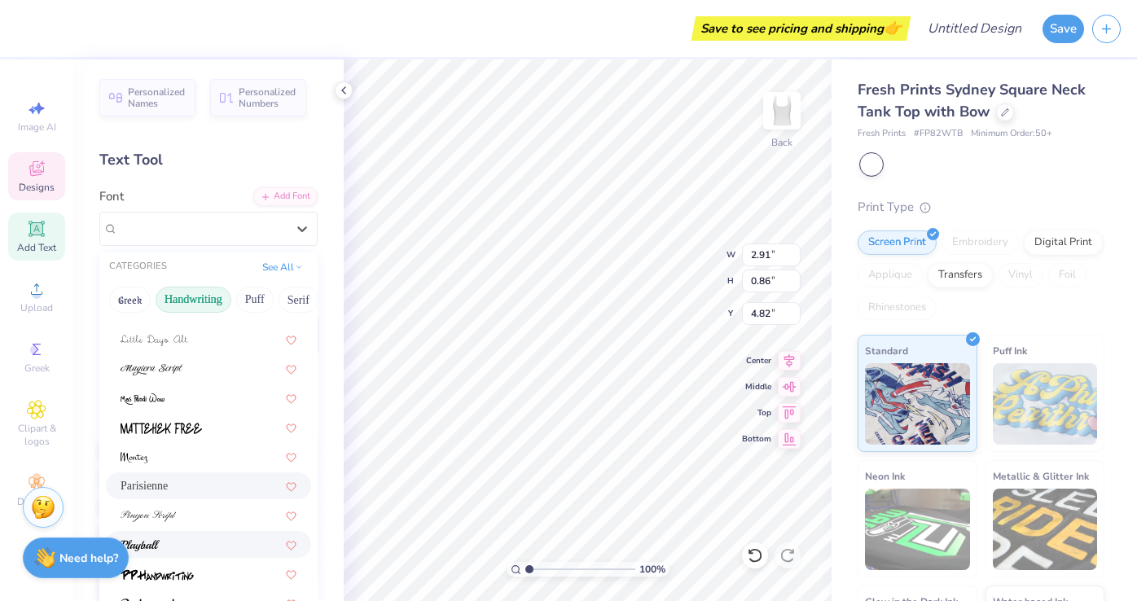
click at [191, 546] on div at bounding box center [209, 544] width 176 height 17
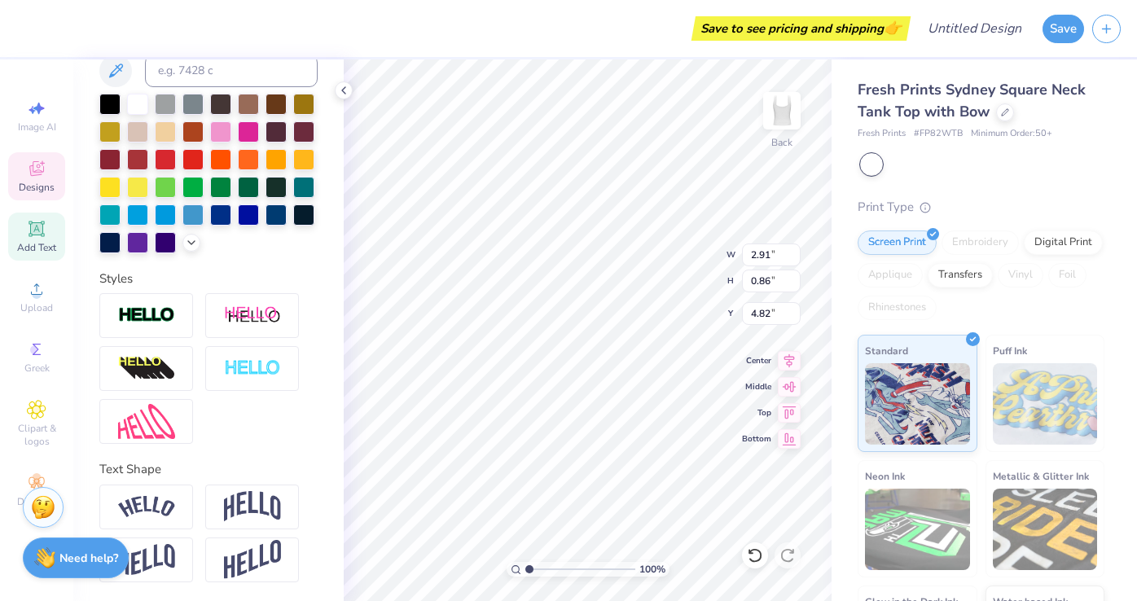
scroll to position [0, 0]
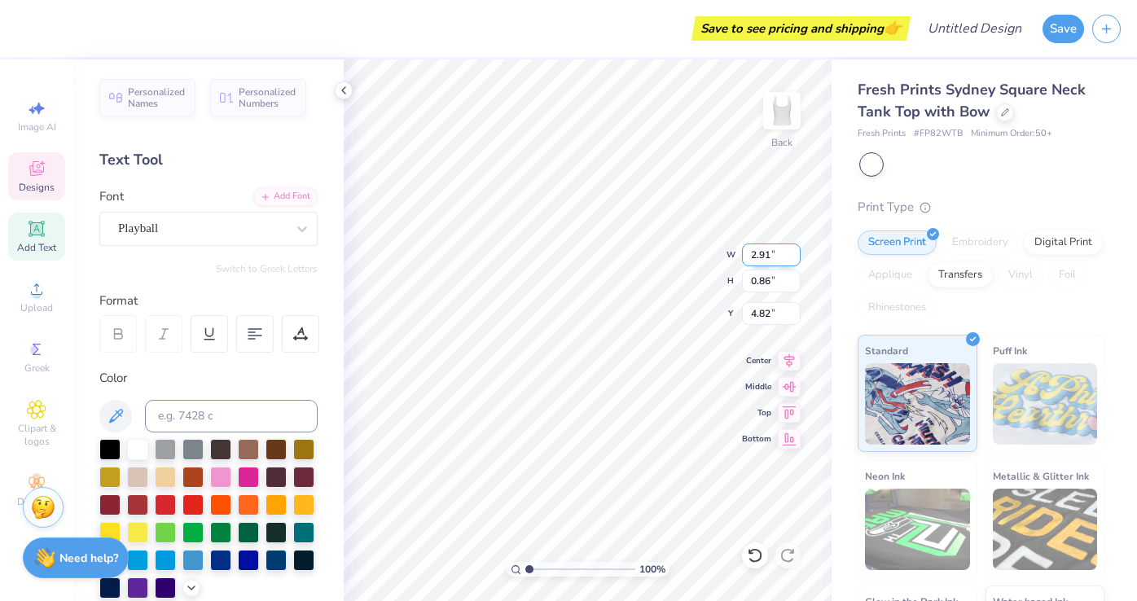
click at [796, 251] on input "2.92" at bounding box center [771, 254] width 59 height 23
click at [796, 251] on input "2.93" at bounding box center [771, 254] width 59 height 23
type input "2.94"
click at [796, 251] on input "2.94" at bounding box center [771, 254] width 59 height 23
type input "0.62"
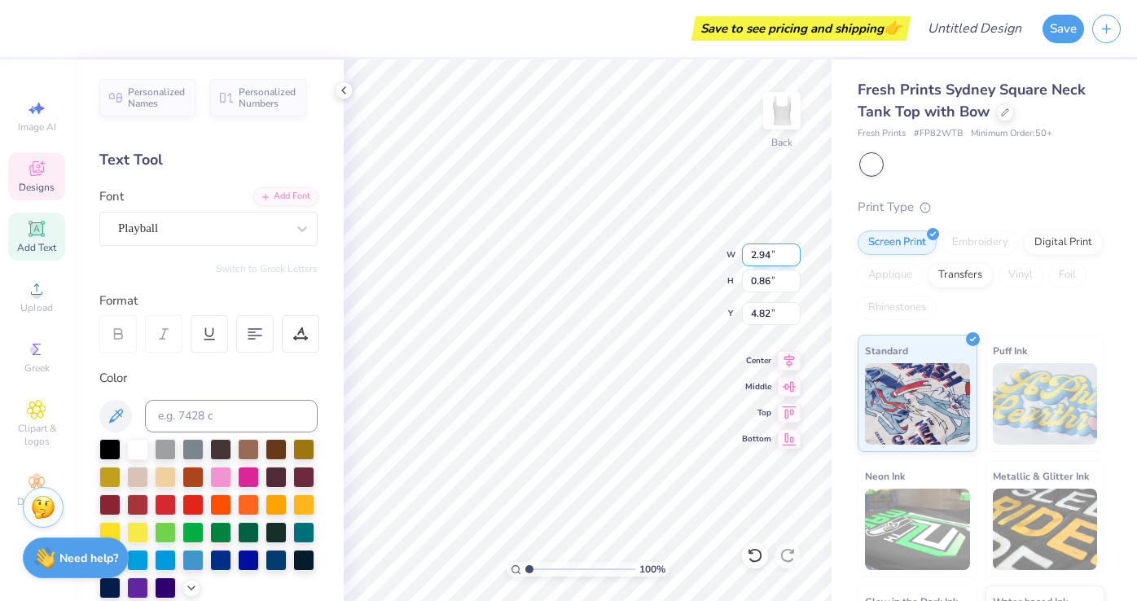
type input "4.94"
click at [791, 251] on input "2.95" at bounding box center [771, 254] width 59 height 23
click at [791, 251] on input "2.96" at bounding box center [771, 254] width 59 height 23
click at [792, 256] on input "2.95" at bounding box center [771, 254] width 59 height 23
click at [792, 256] on input "2.94" at bounding box center [771, 254] width 59 height 23
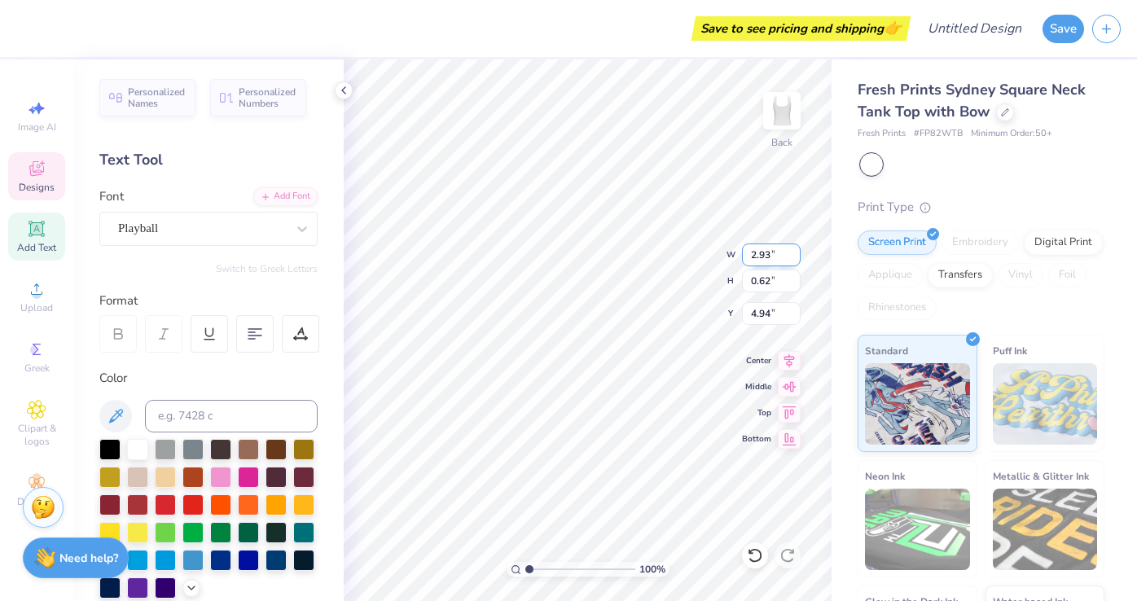
click at [792, 256] on input "2.93" at bounding box center [771, 254] width 59 height 23
click at [792, 256] on input "2.92" at bounding box center [771, 254] width 59 height 23
click at [792, 256] on input "2.91" at bounding box center [771, 254] width 59 height 23
click at [792, 256] on input "2.9" at bounding box center [771, 254] width 59 height 23
type input "2.89"
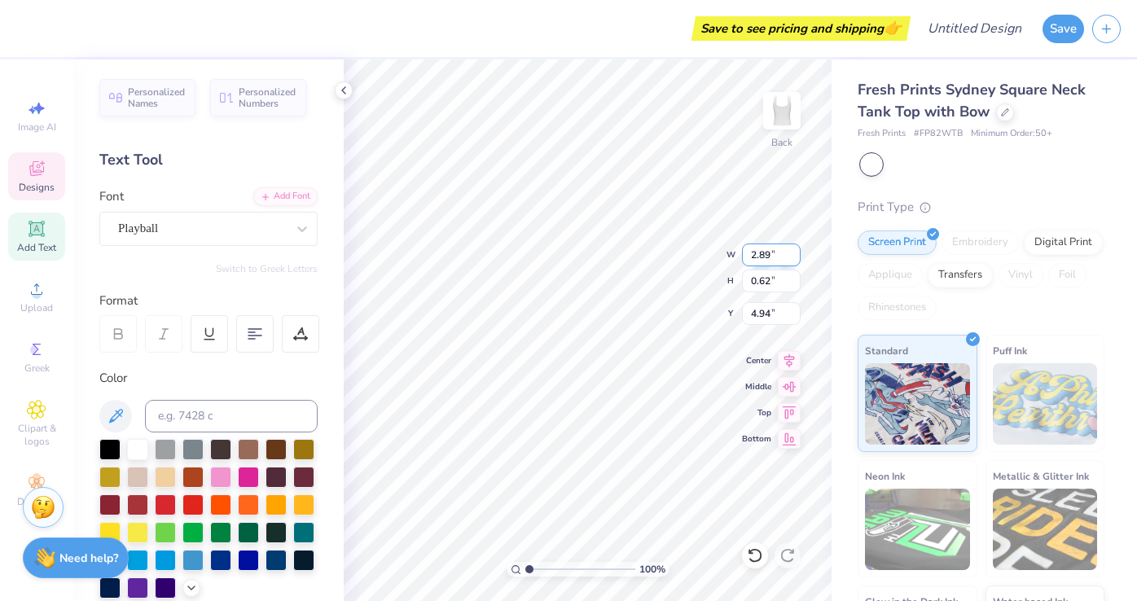
click at [792, 256] on input "2.89" at bounding box center [771, 254] width 59 height 23
type input "0.63"
type input "4.93"
type input "3.75"
type input "0.82"
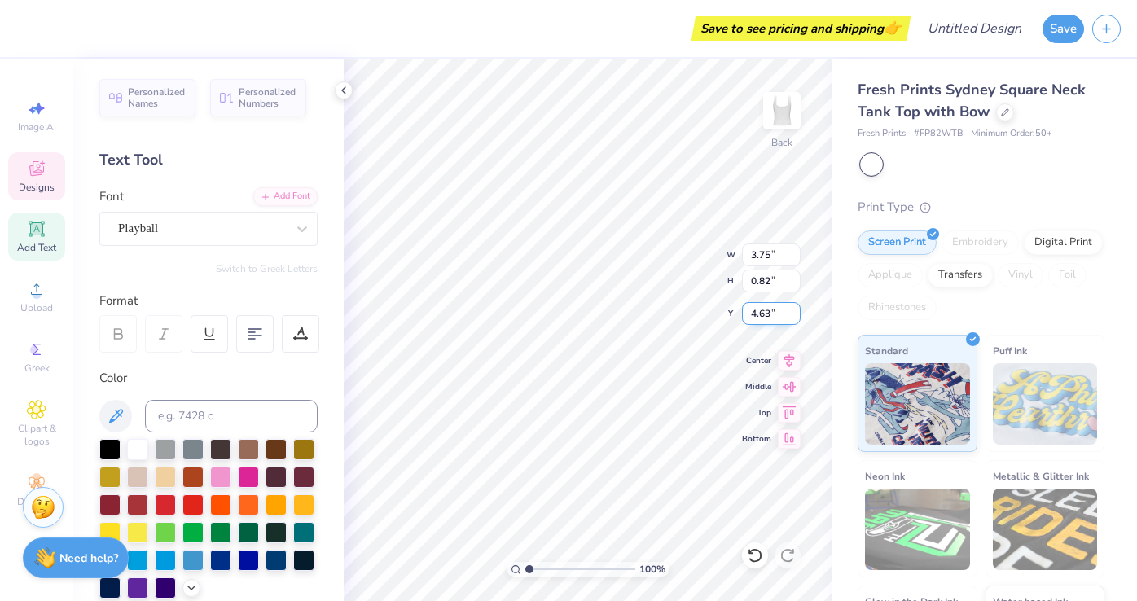
type input "4.67"
type input "3.75"
type input "0.82"
type input "4.85"
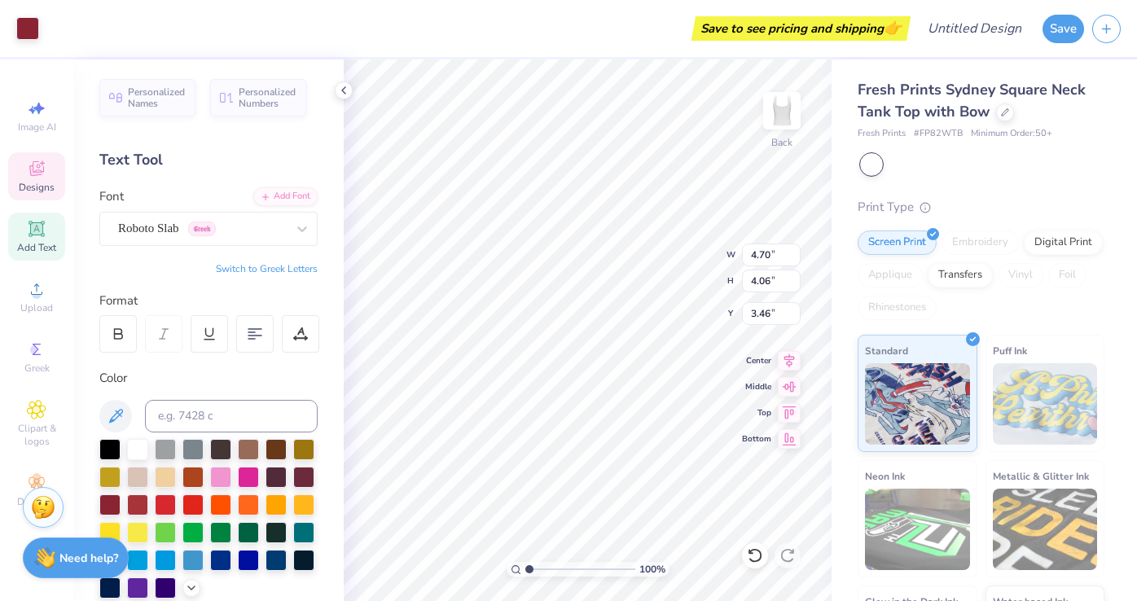
type input "1.28"
type input "0.17"
type input "6.27"
type textarea "EST. 1904"
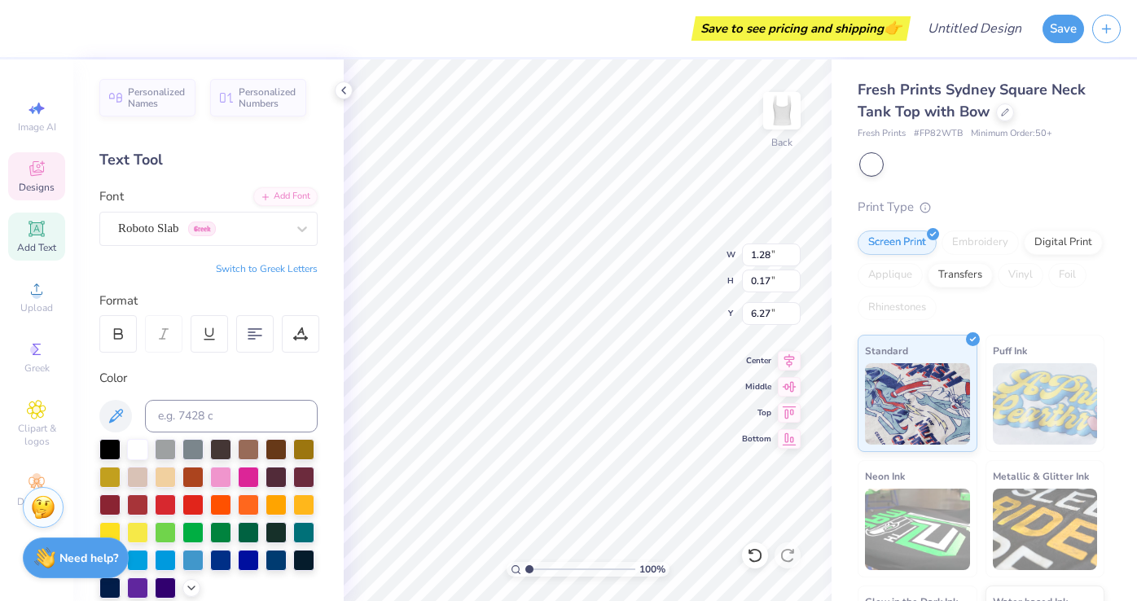
scroll to position [1, 2]
type input "5.67"
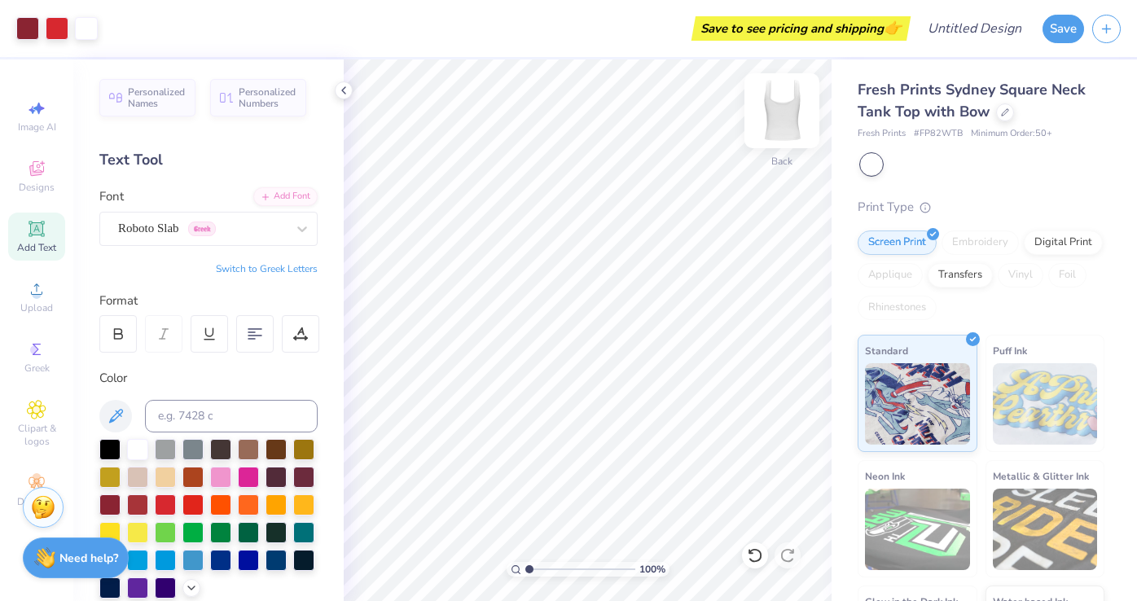
click at [780, 116] on img at bounding box center [781, 110] width 65 height 65
click at [787, 112] on img at bounding box center [781, 110] width 65 height 65
